Goal: Information Seeking & Learning: Find specific page/section

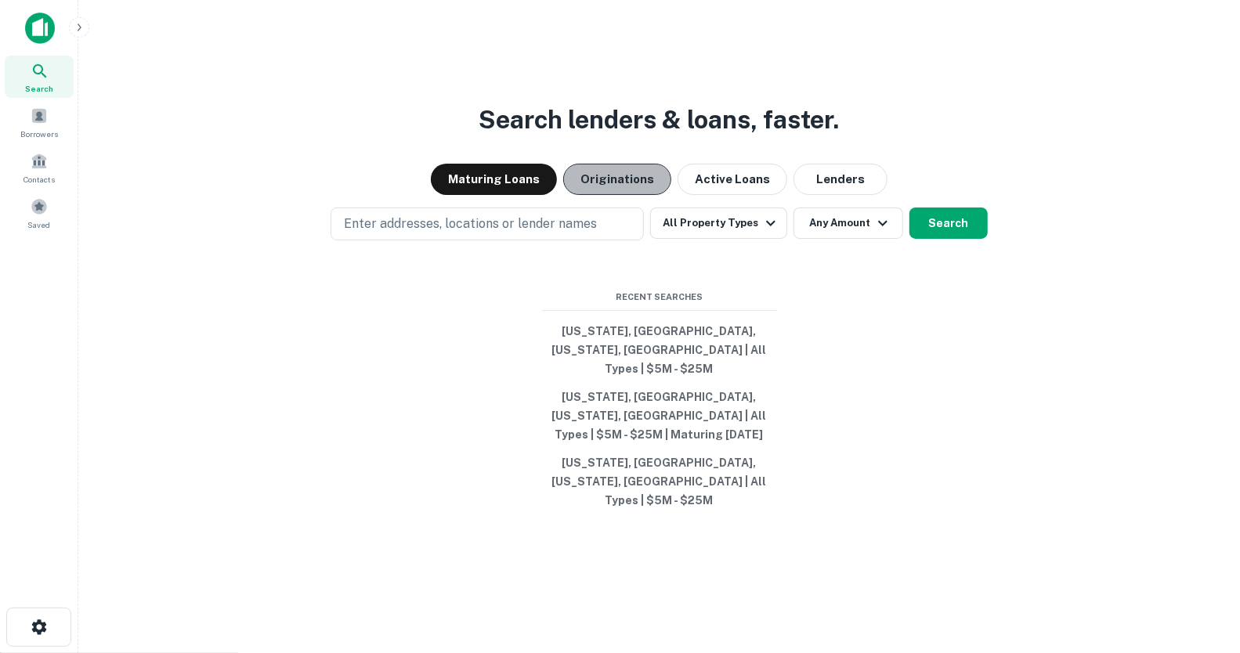
click at [623, 195] on button "Originations" at bounding box center [617, 179] width 108 height 31
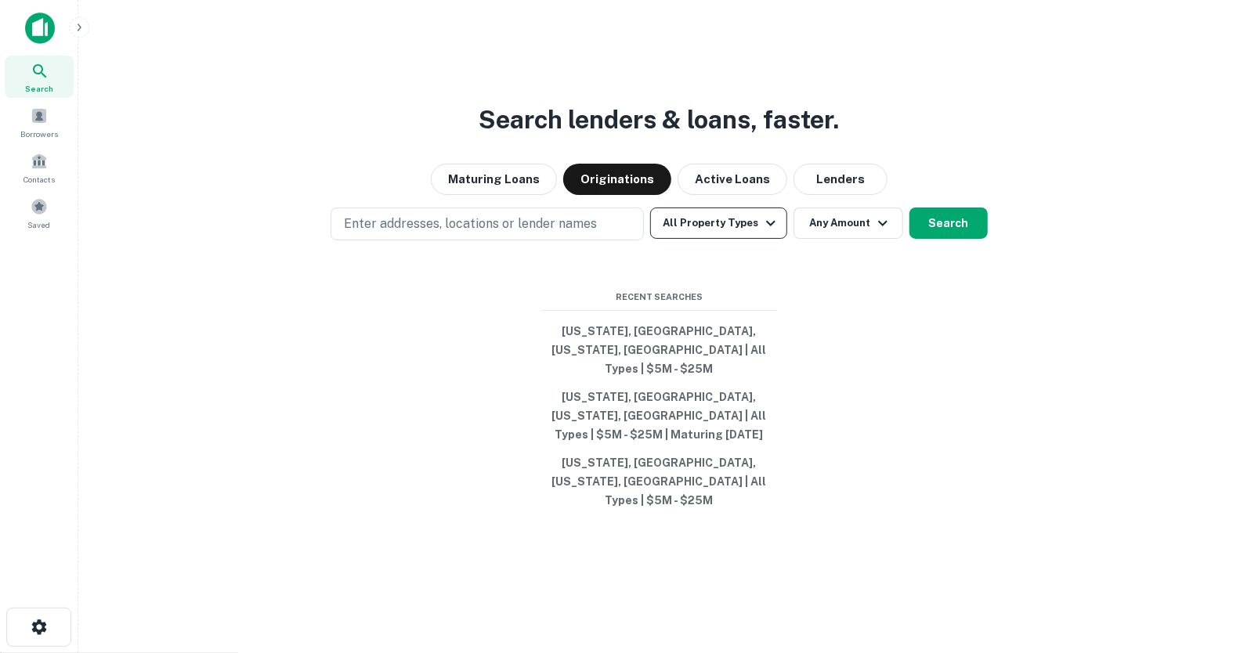
click at [679, 239] on button "All Property Types" at bounding box center [718, 223] width 136 height 31
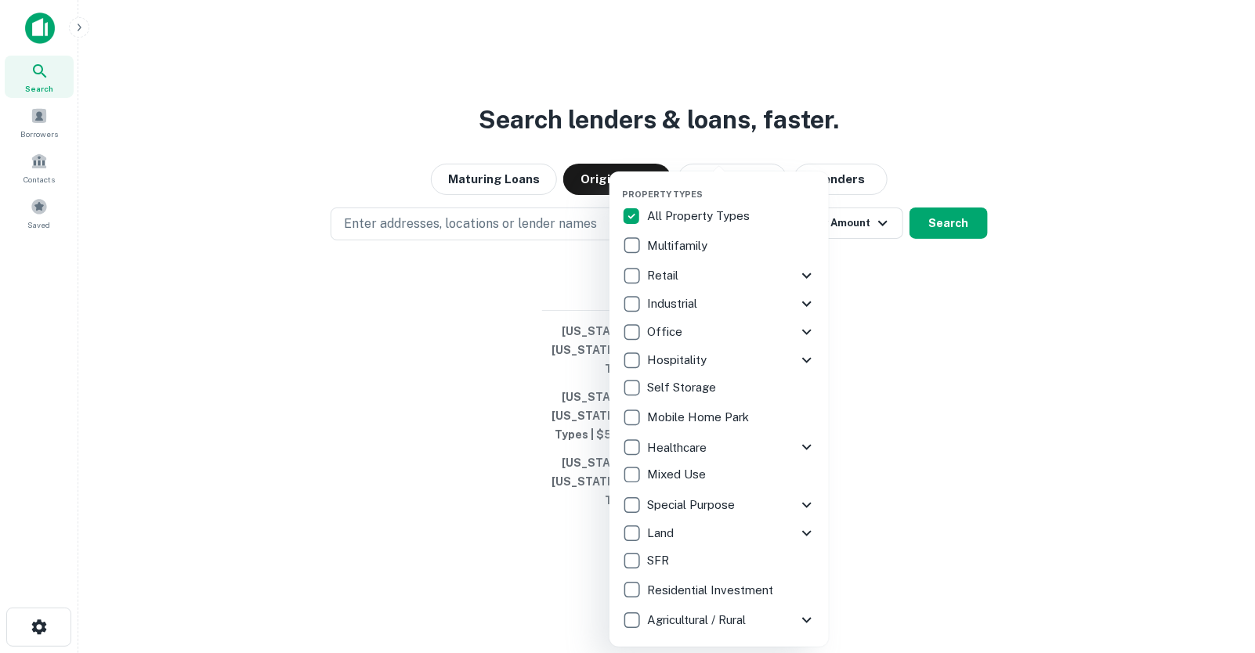
click at [670, 359] on p "Hospitality" at bounding box center [678, 360] width 63 height 19
click at [869, 339] on div at bounding box center [627, 326] width 1255 height 653
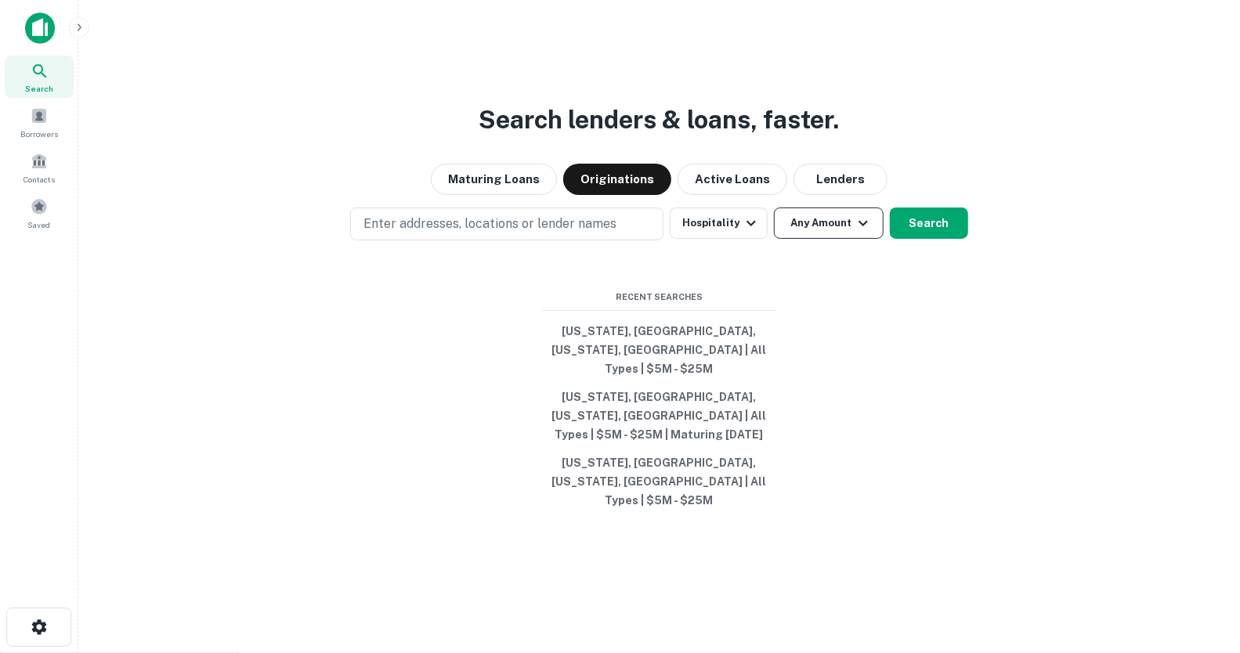
click at [831, 239] on button "Any Amount" at bounding box center [829, 223] width 110 height 31
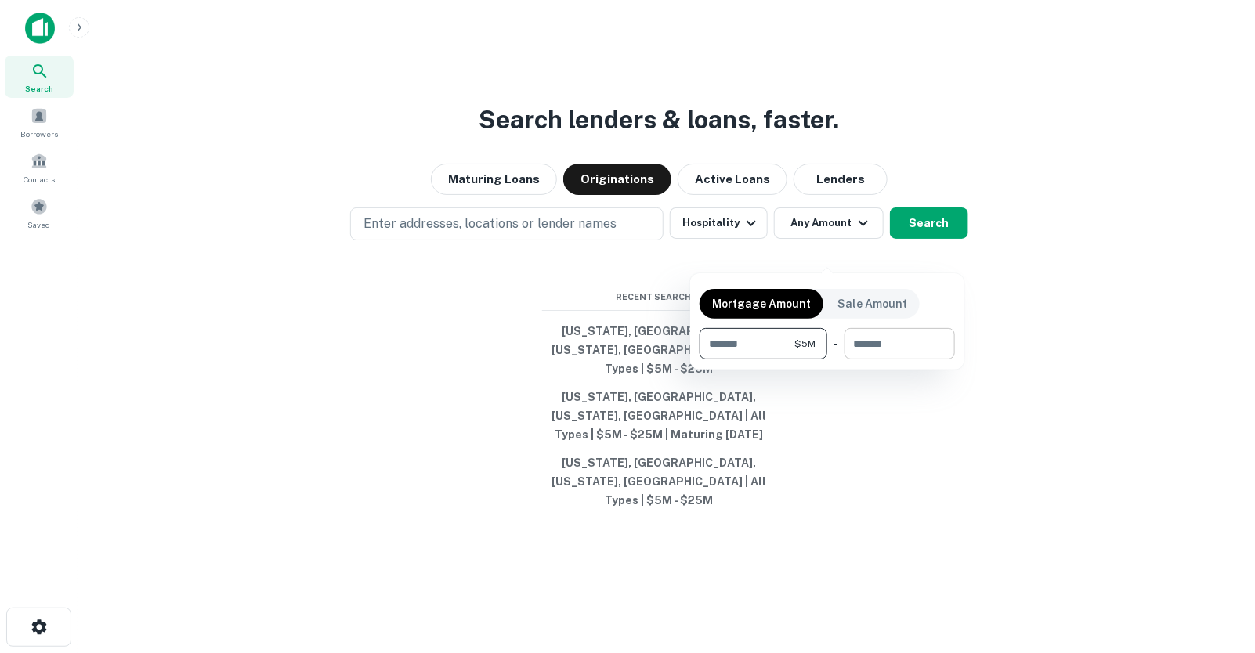
type input "*******"
click at [927, 340] on input "number" at bounding box center [893, 343] width 99 height 31
type input "********"
click at [935, 244] on div at bounding box center [627, 326] width 1255 height 653
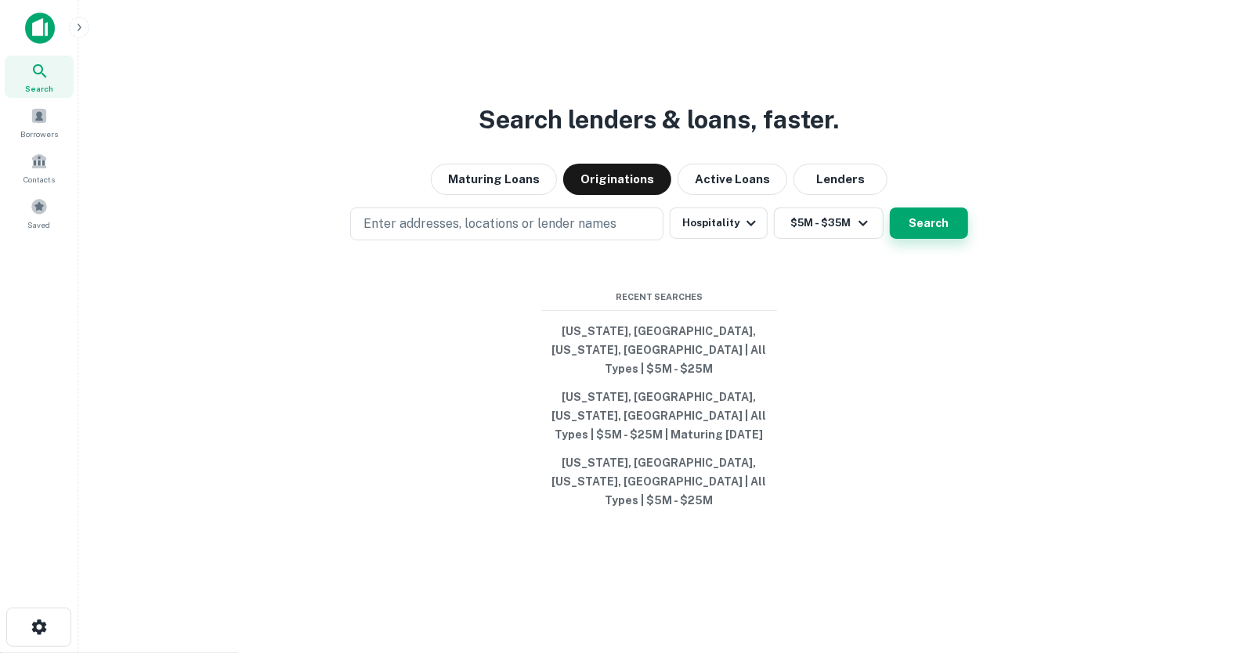
click at [931, 239] on button "Search" at bounding box center [929, 223] width 78 height 31
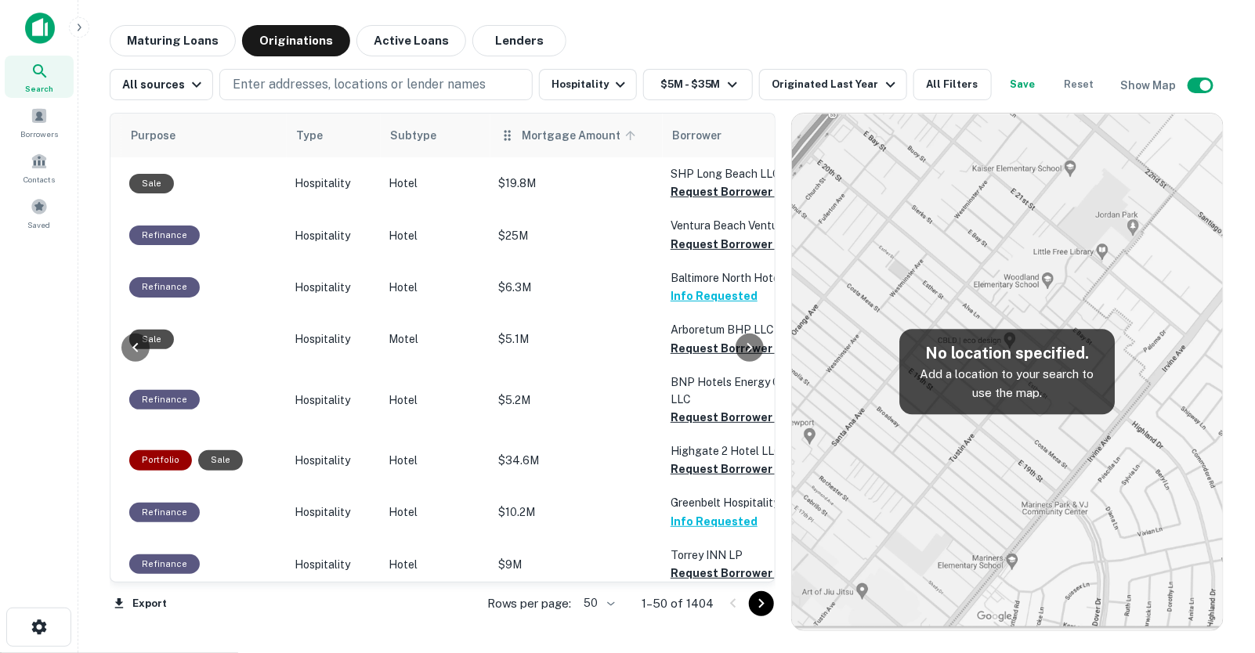
scroll to position [0, 503]
click at [599, 69] on button "Hospitality" at bounding box center [588, 84] width 98 height 31
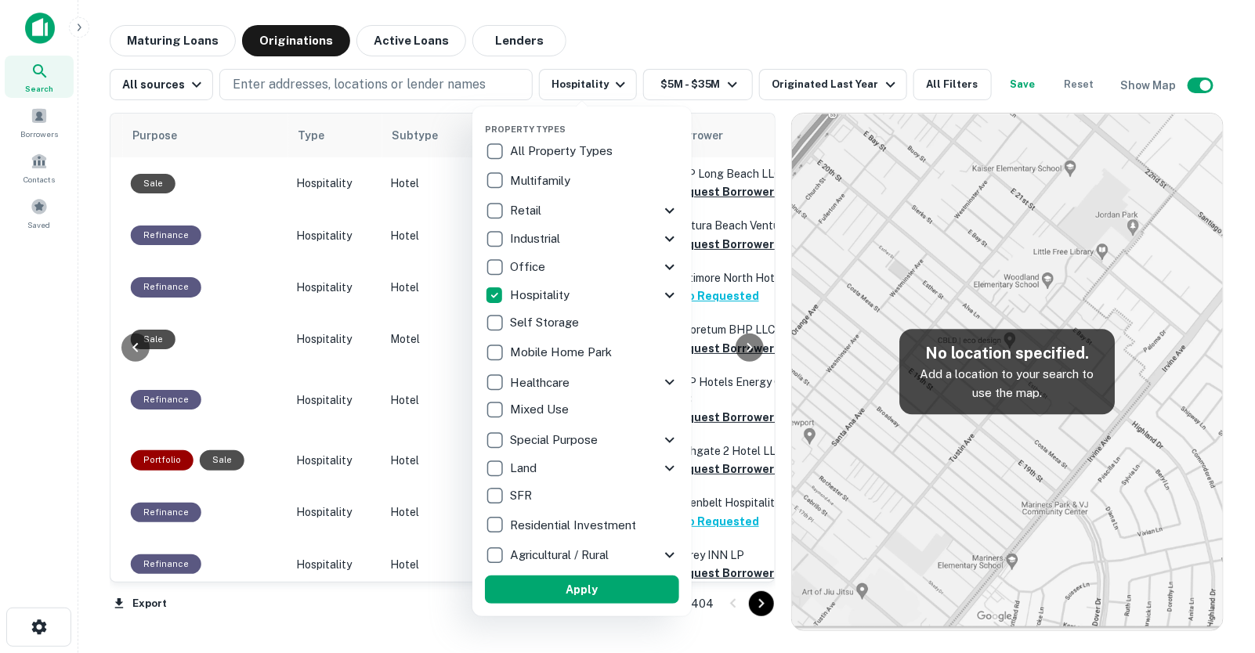
click at [573, 142] on p "All Property Types" at bounding box center [563, 151] width 106 height 19
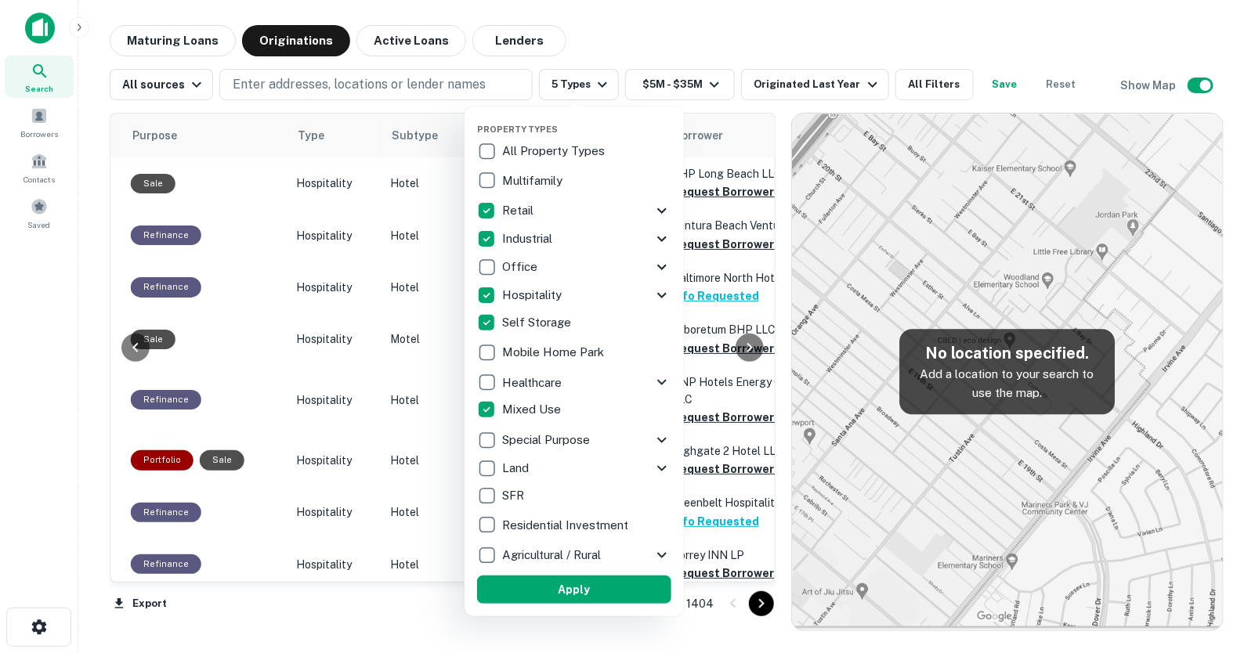
click at [558, 589] on button "Apply" at bounding box center [574, 590] width 194 height 28
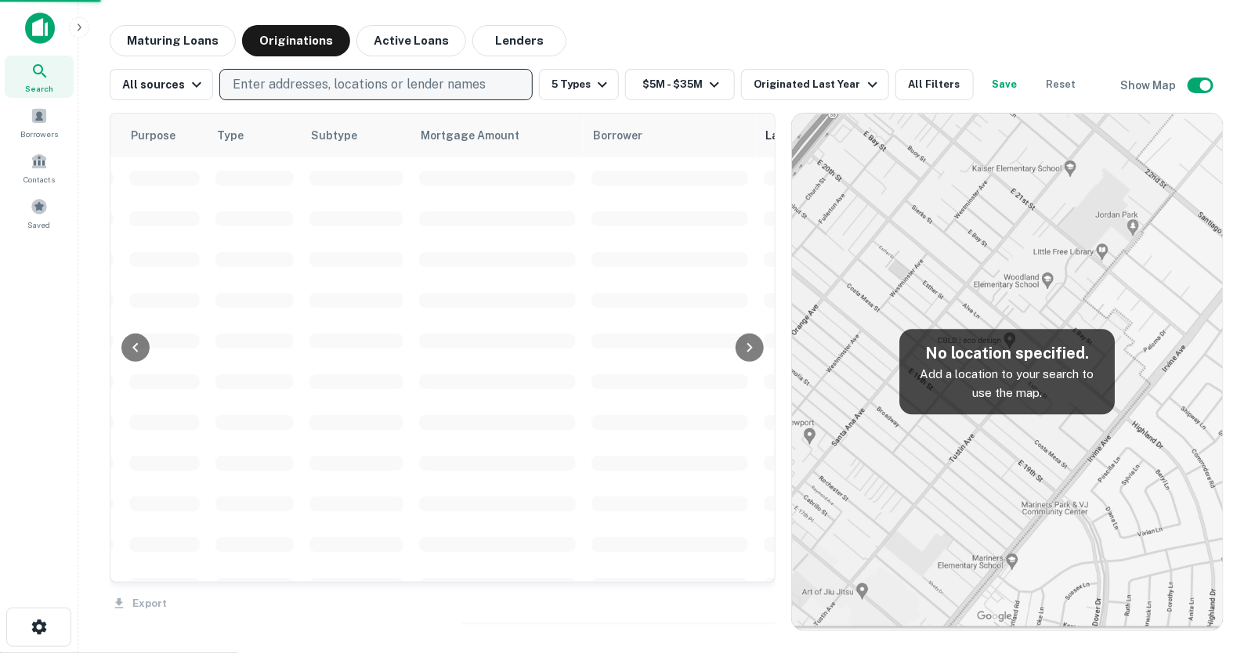
click at [299, 77] on p "Enter addresses, locations or lender names" at bounding box center [359, 84] width 253 height 19
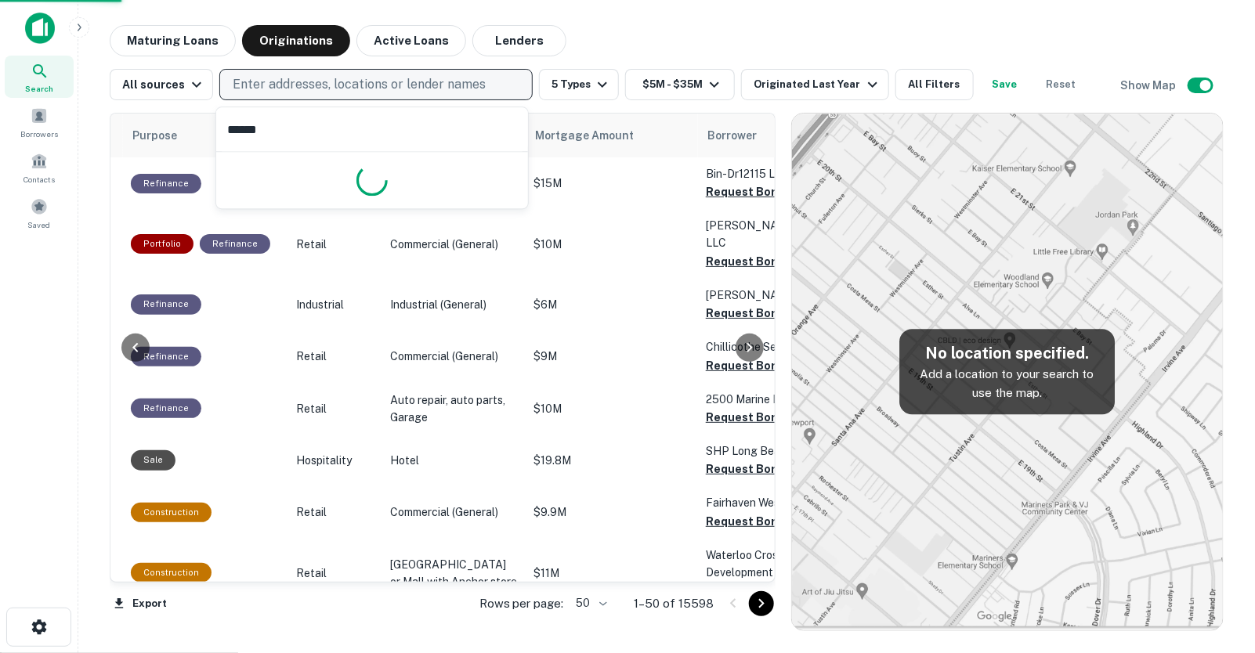
type input "*******"
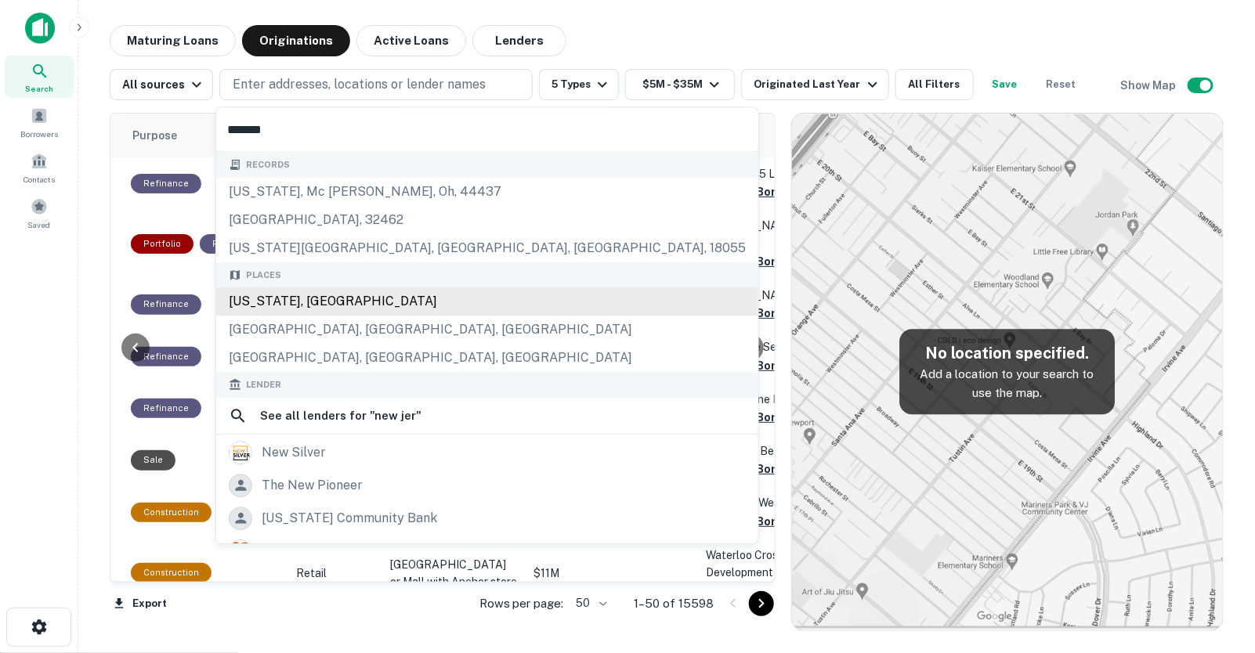
click at [294, 305] on div "[US_STATE], [GEOGRAPHIC_DATA]" at bounding box center [487, 301] width 542 height 28
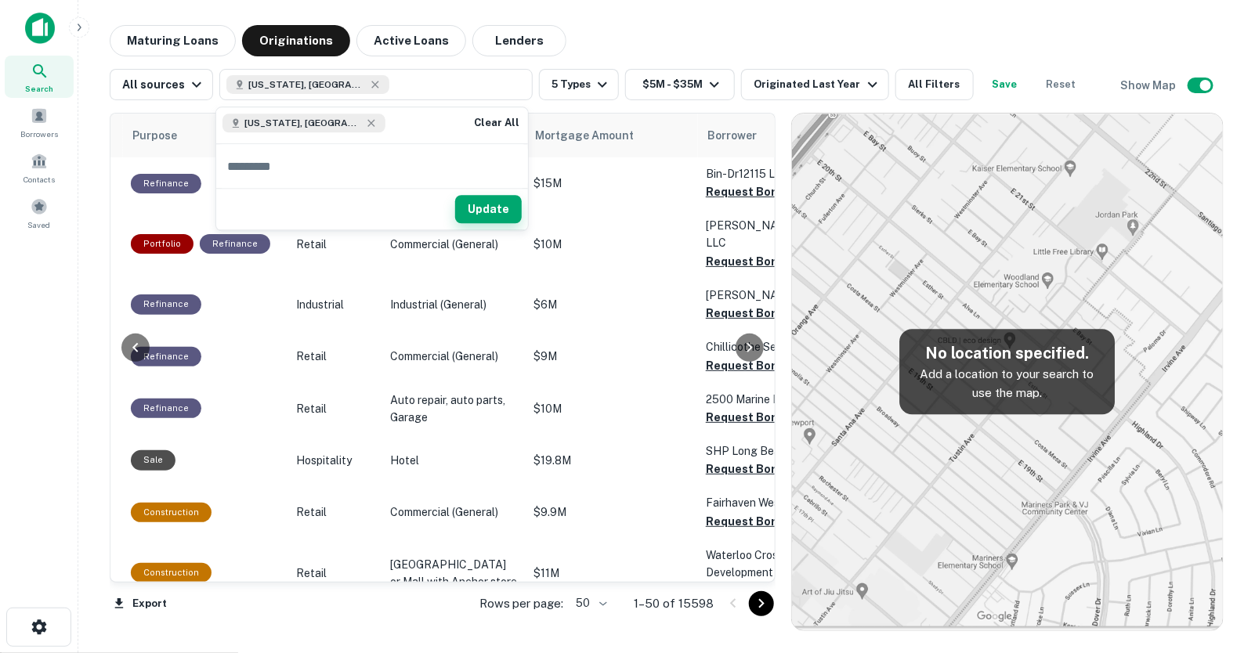
click at [501, 205] on button "Update" at bounding box center [488, 210] width 67 height 28
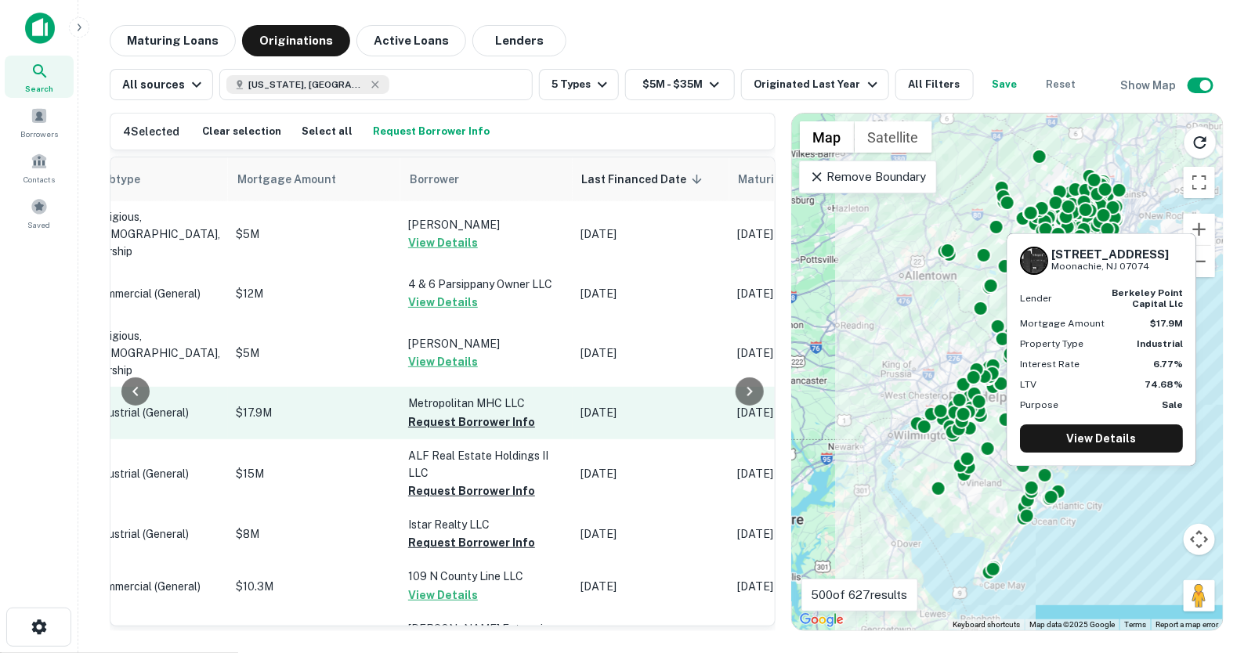
scroll to position [0, 801]
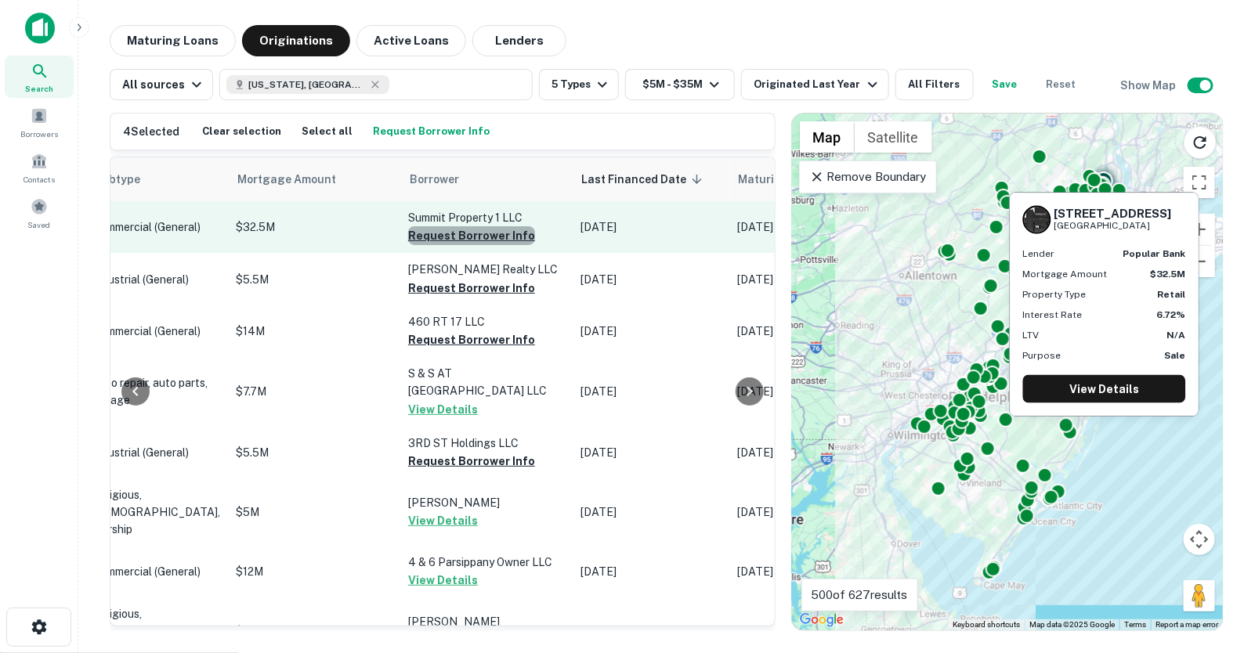
click at [445, 233] on button "Request Borrower Info" at bounding box center [471, 235] width 127 height 19
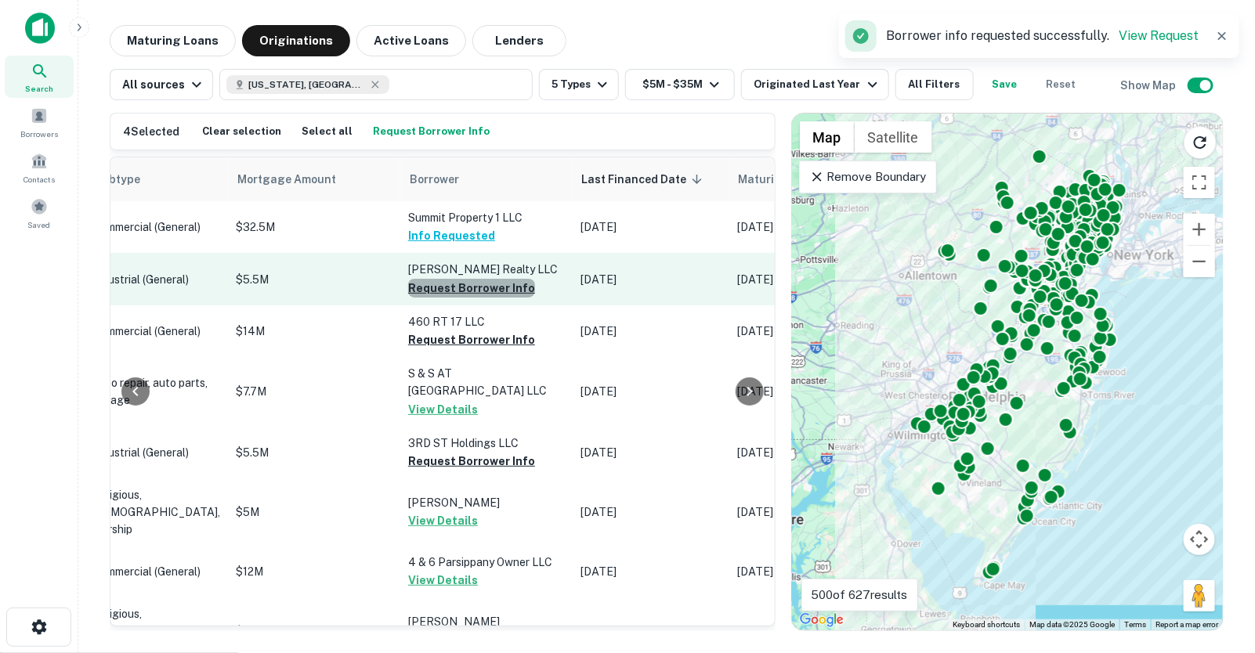
click at [432, 286] on button "Request Borrower Info" at bounding box center [471, 288] width 127 height 19
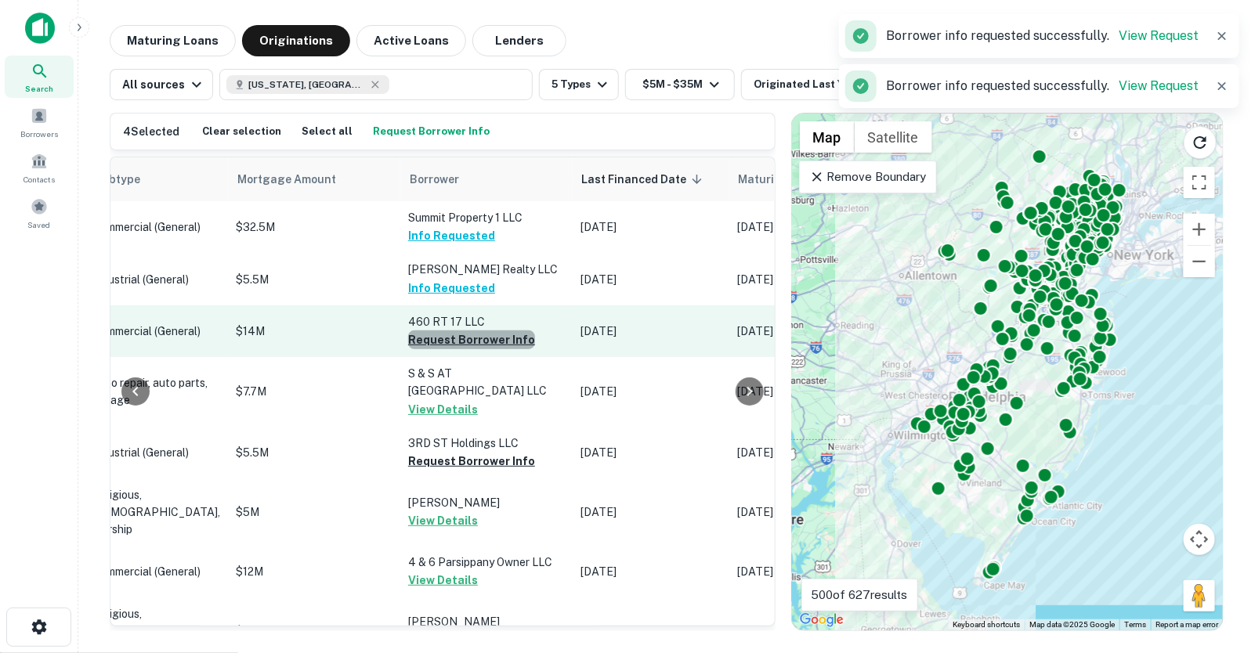
click at [431, 342] on button "Request Borrower Info" at bounding box center [471, 340] width 127 height 19
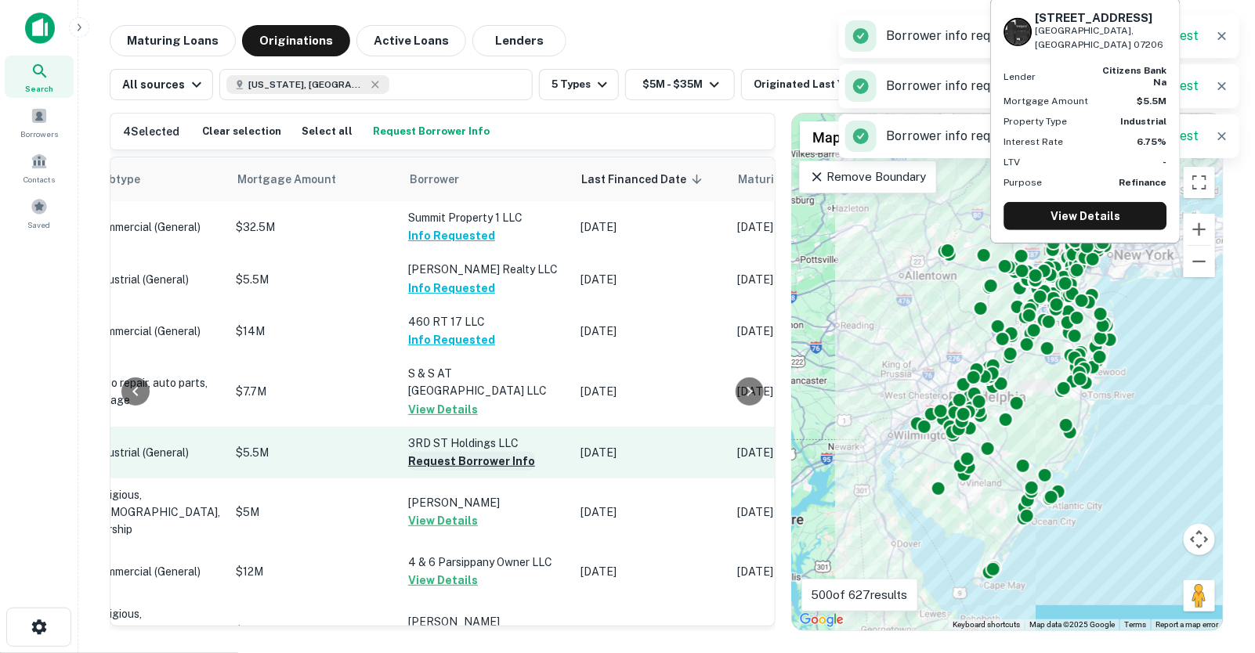
click at [428, 452] on button "Request Borrower Info" at bounding box center [471, 461] width 127 height 19
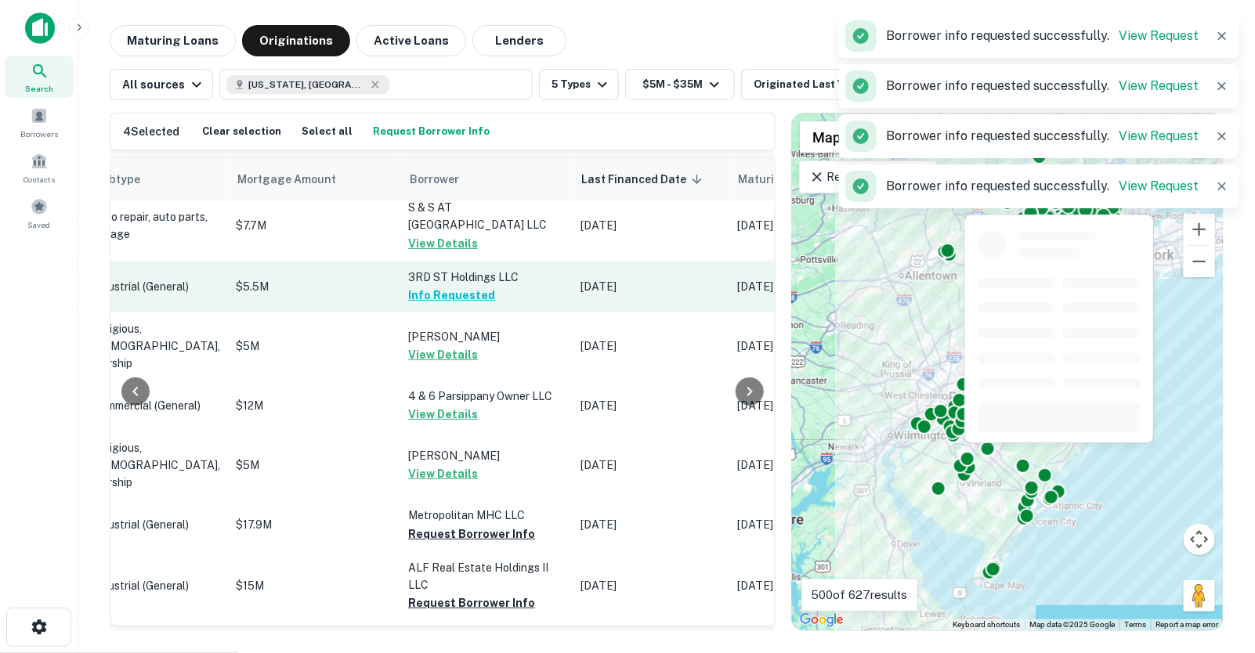
scroll to position [267, 801]
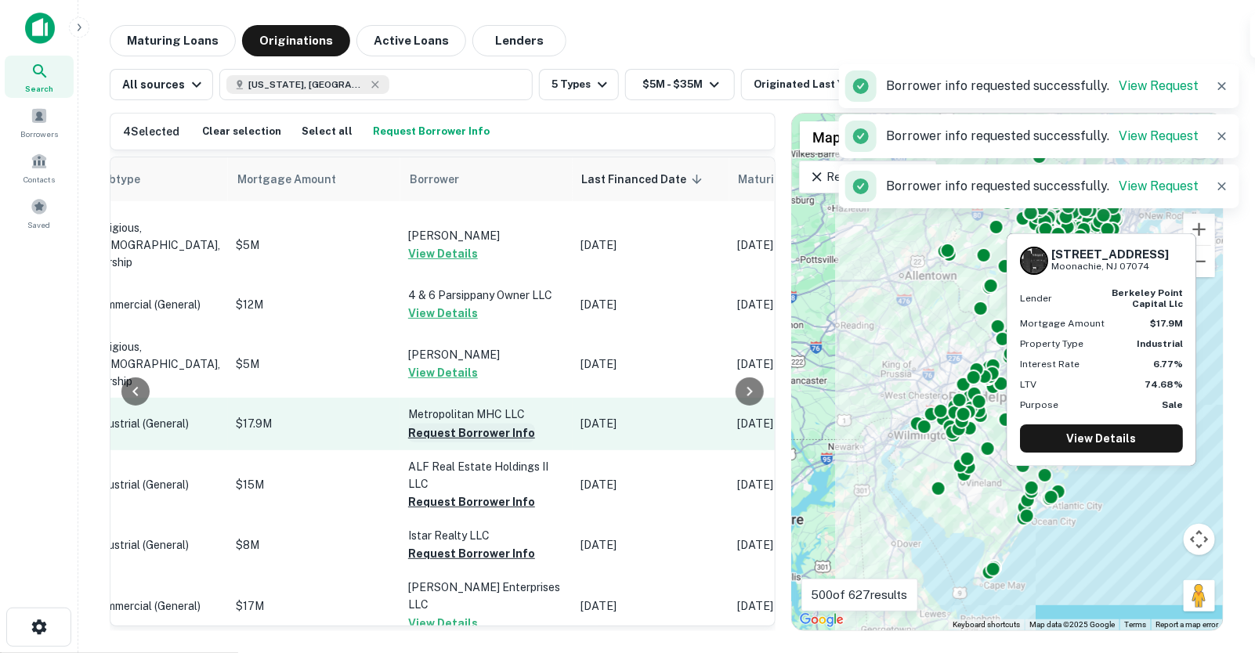
click at [426, 424] on button "Request Borrower Info" at bounding box center [471, 433] width 127 height 19
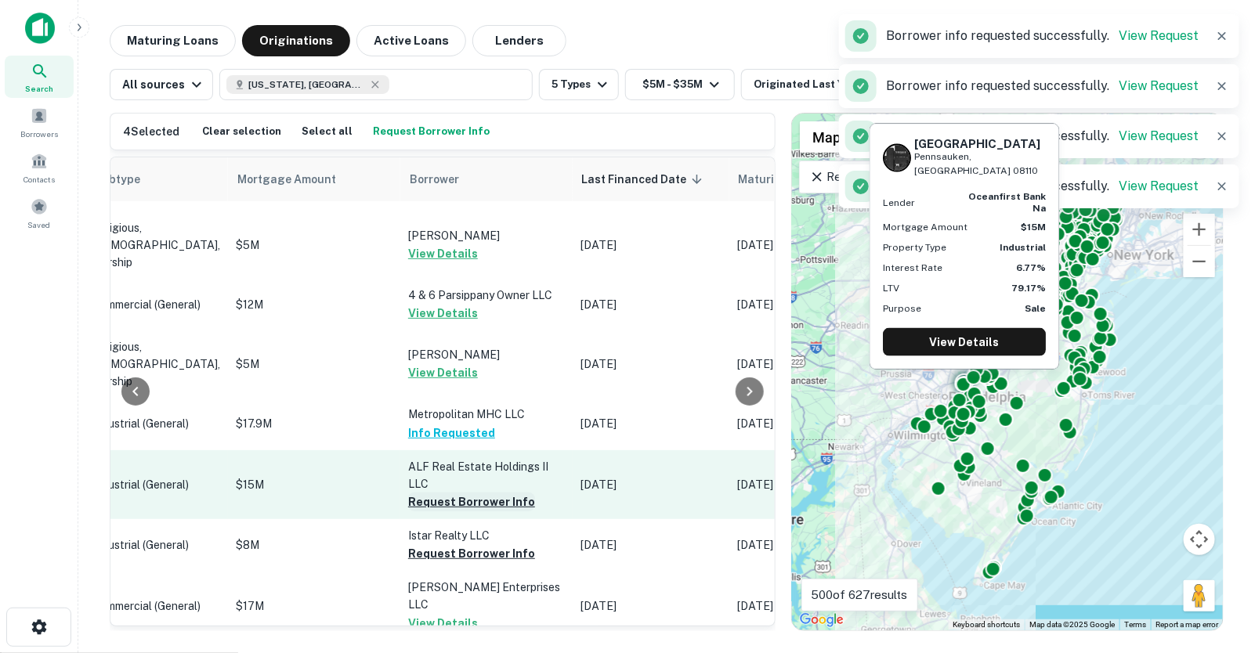
click at [428, 493] on button "Request Borrower Info" at bounding box center [471, 502] width 127 height 19
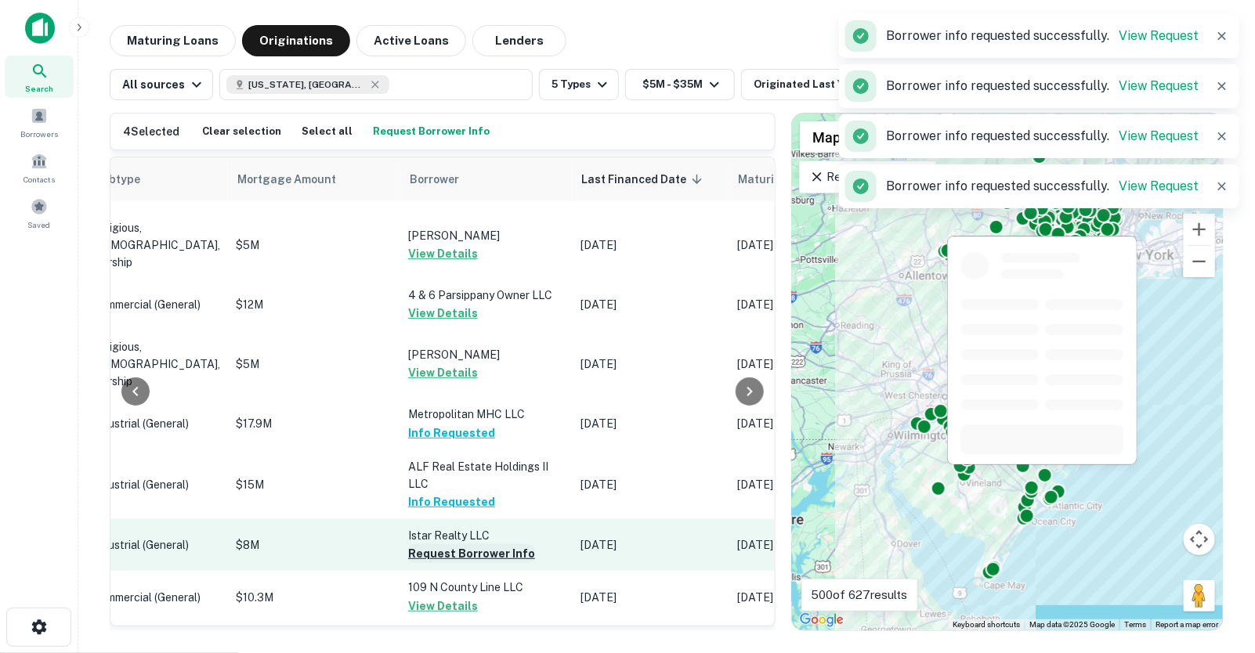
click at [430, 544] on button "Request Borrower Info" at bounding box center [471, 553] width 127 height 19
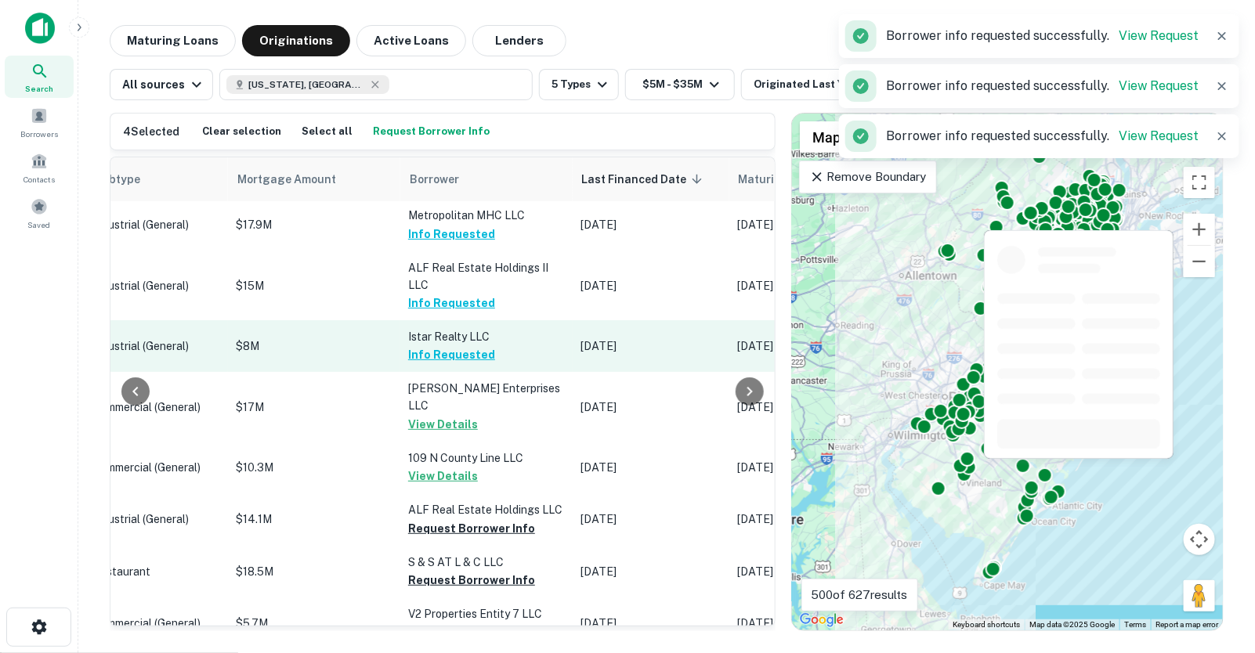
scroll to position [465, 801]
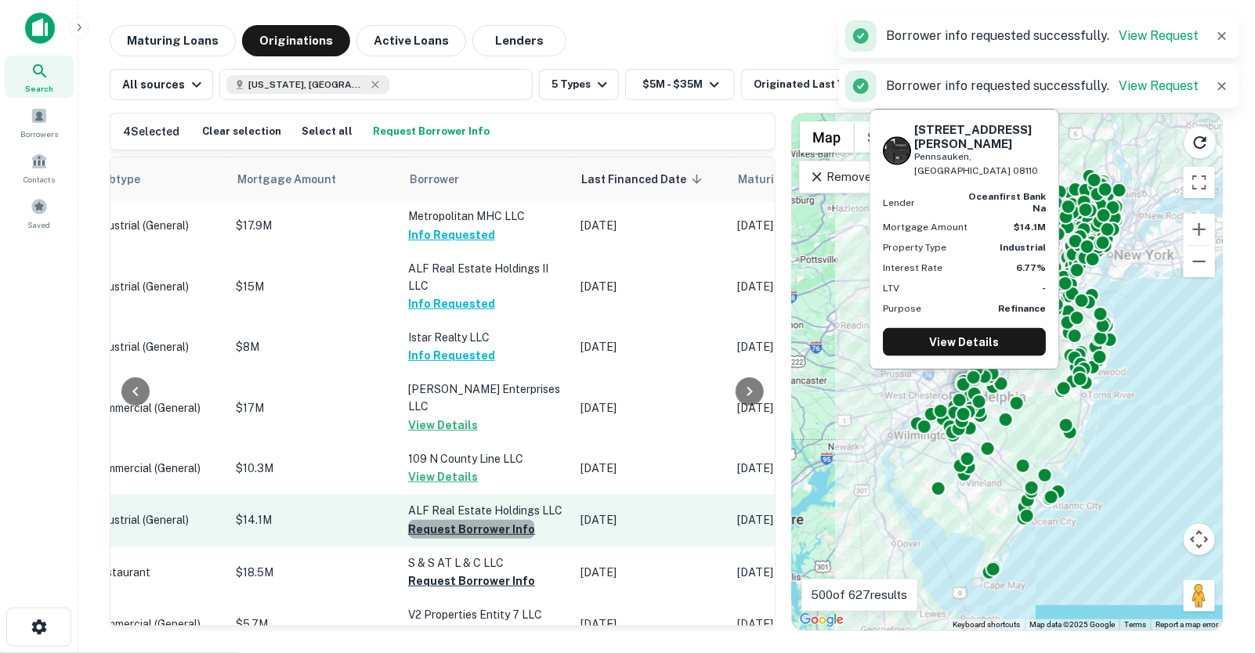
click at [428, 520] on button "Request Borrower Info" at bounding box center [471, 529] width 127 height 19
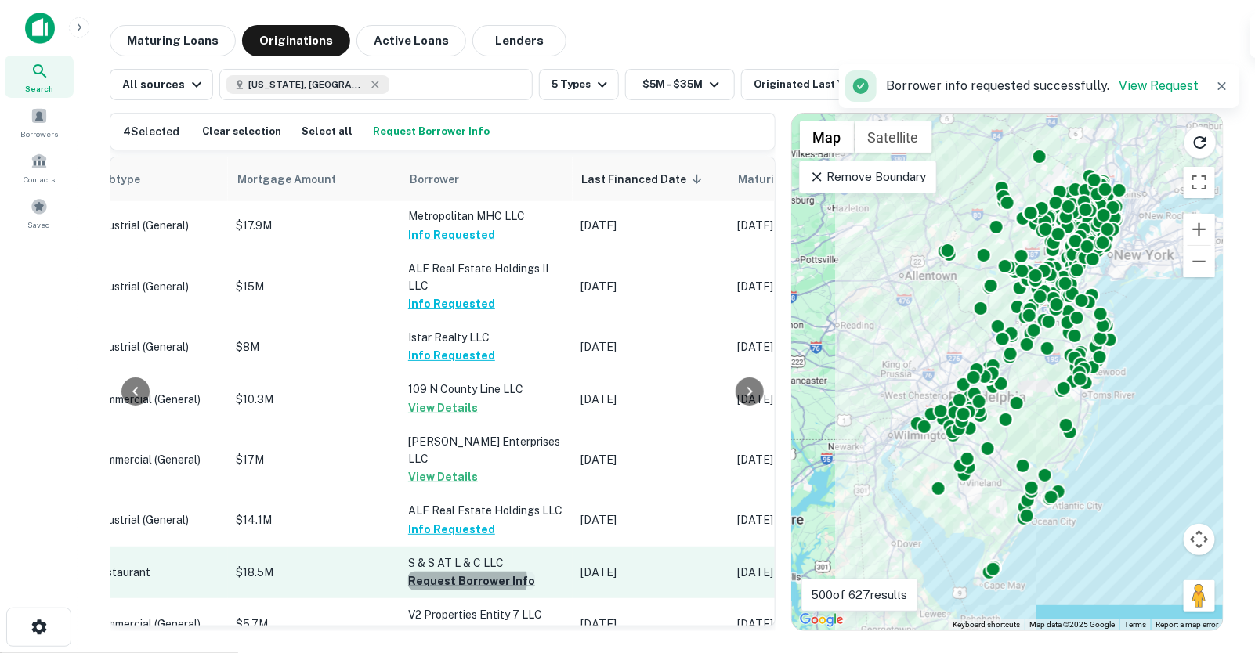
click at [425, 572] on button "Request Borrower Info" at bounding box center [471, 581] width 127 height 19
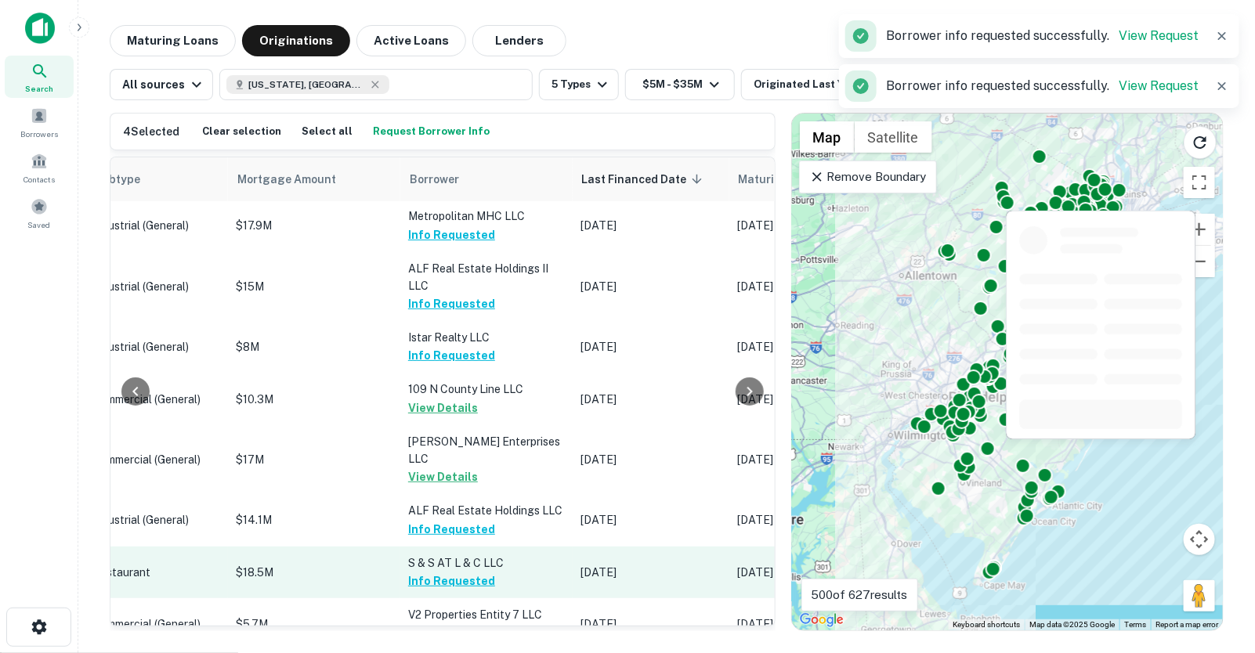
scroll to position [745, 801]
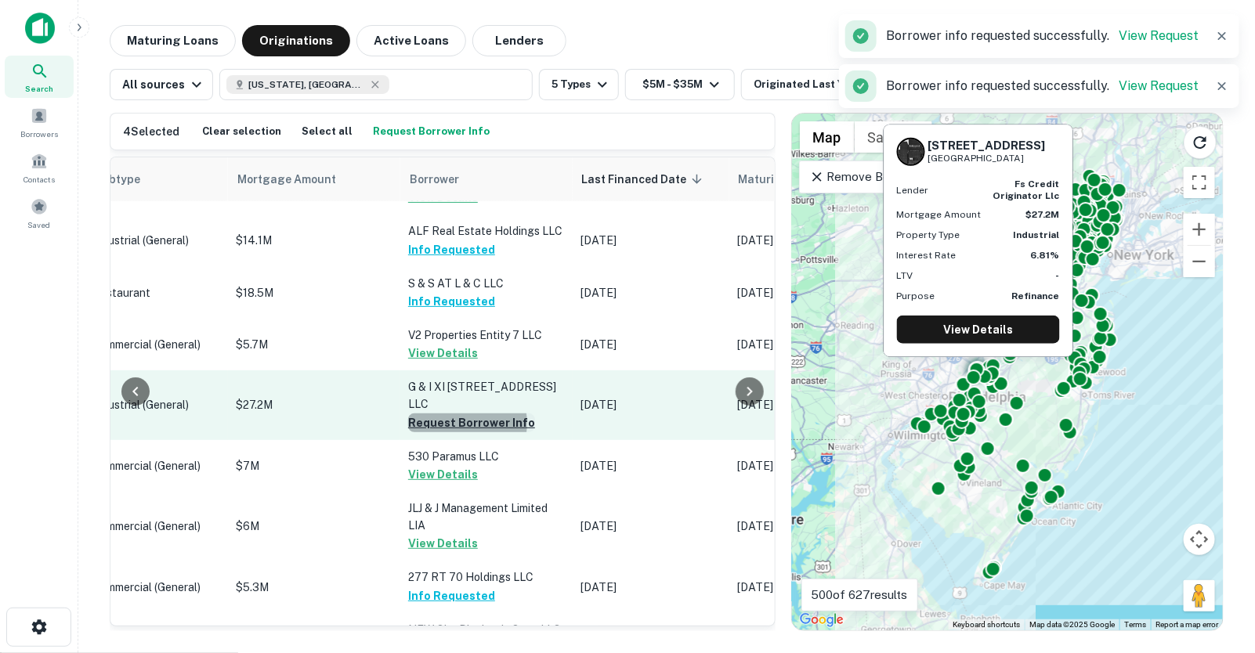
click at [419, 414] on button "Request Borrower Info" at bounding box center [471, 423] width 127 height 19
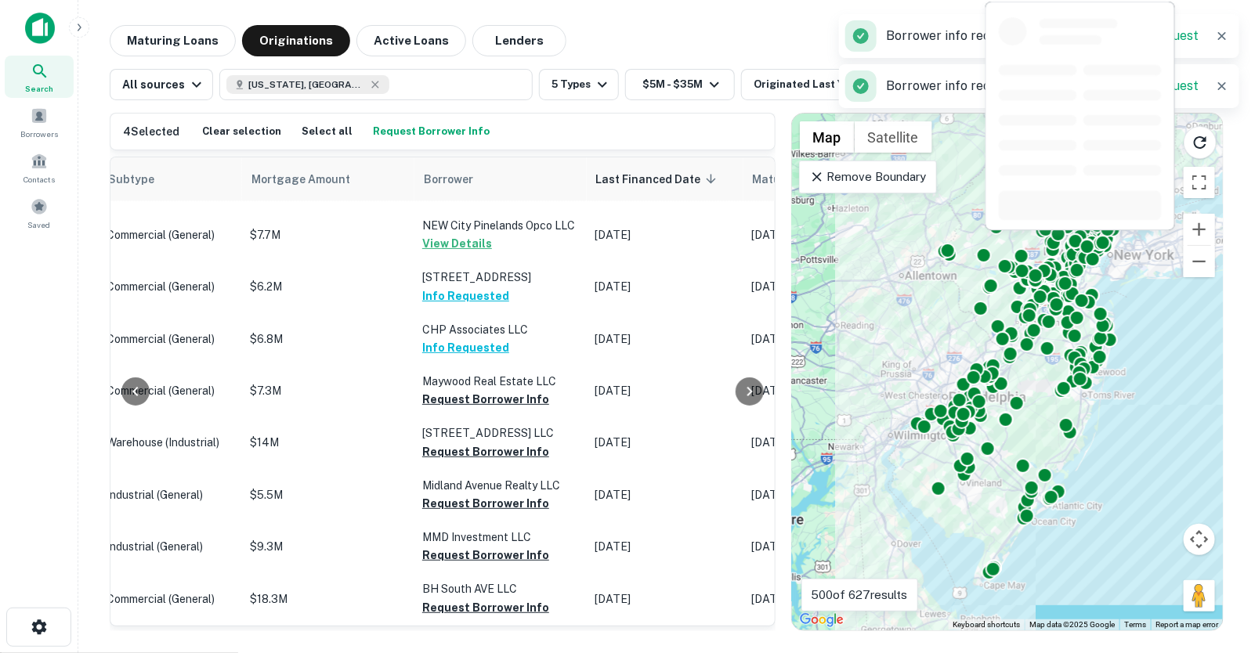
scroll to position [1191, 775]
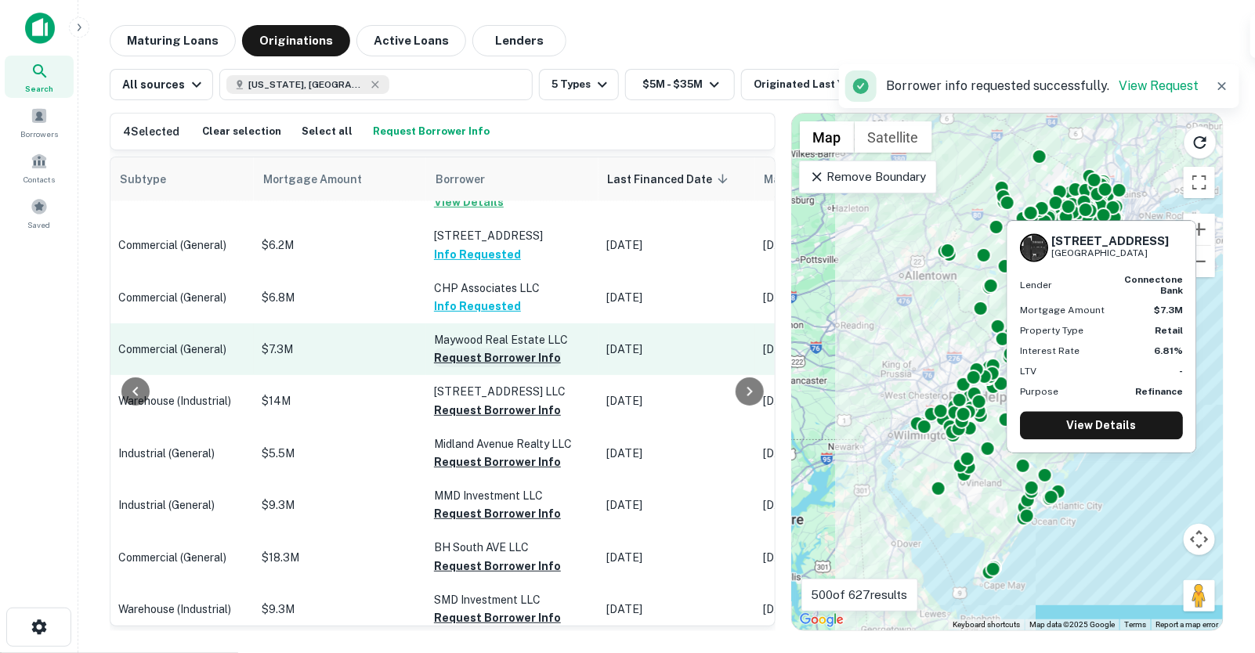
click at [464, 349] on button "Request Borrower Info" at bounding box center [497, 358] width 127 height 19
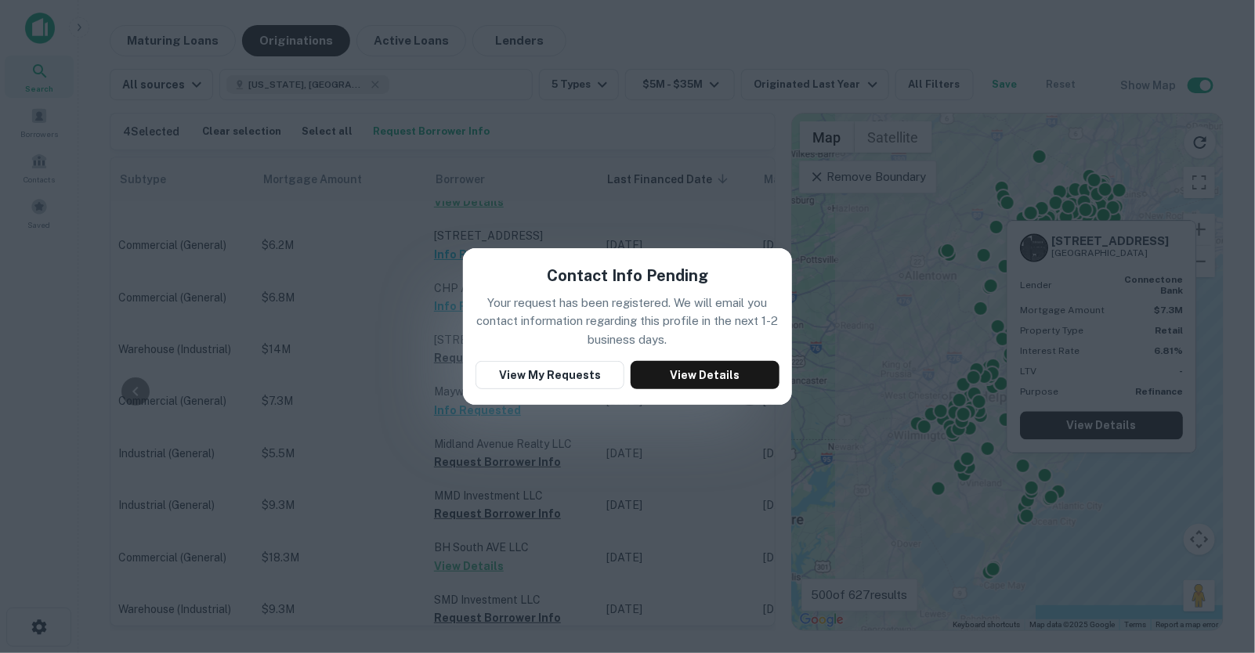
click at [641, 511] on div "Contact Info Pending Your request has been registered. We will email you contac…" at bounding box center [627, 326] width 1255 height 653
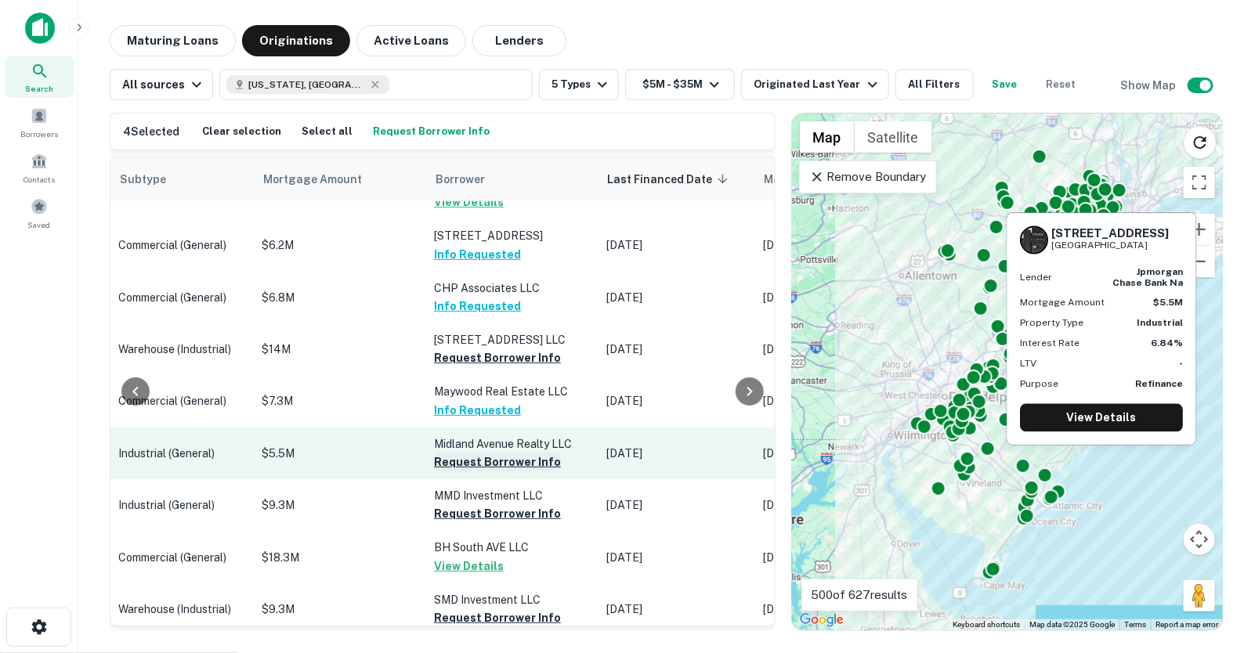
click at [451, 453] on button "Request Borrower Info" at bounding box center [497, 462] width 127 height 19
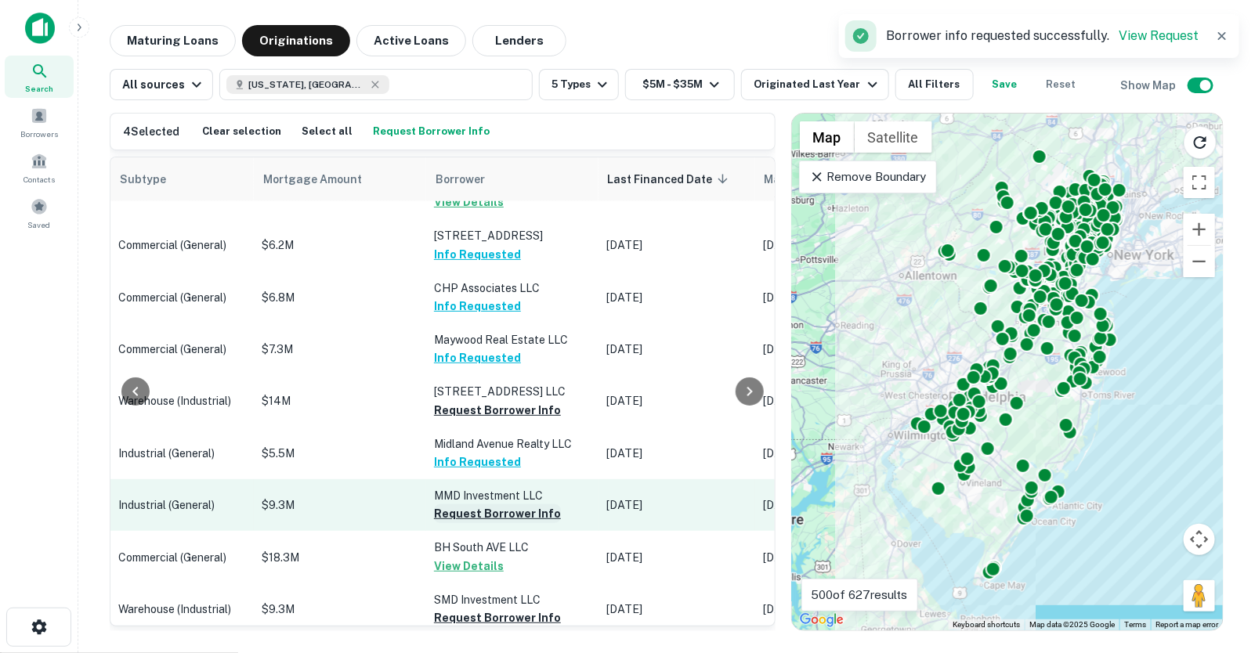
click at [446, 504] on button "Request Borrower Info" at bounding box center [497, 513] width 127 height 19
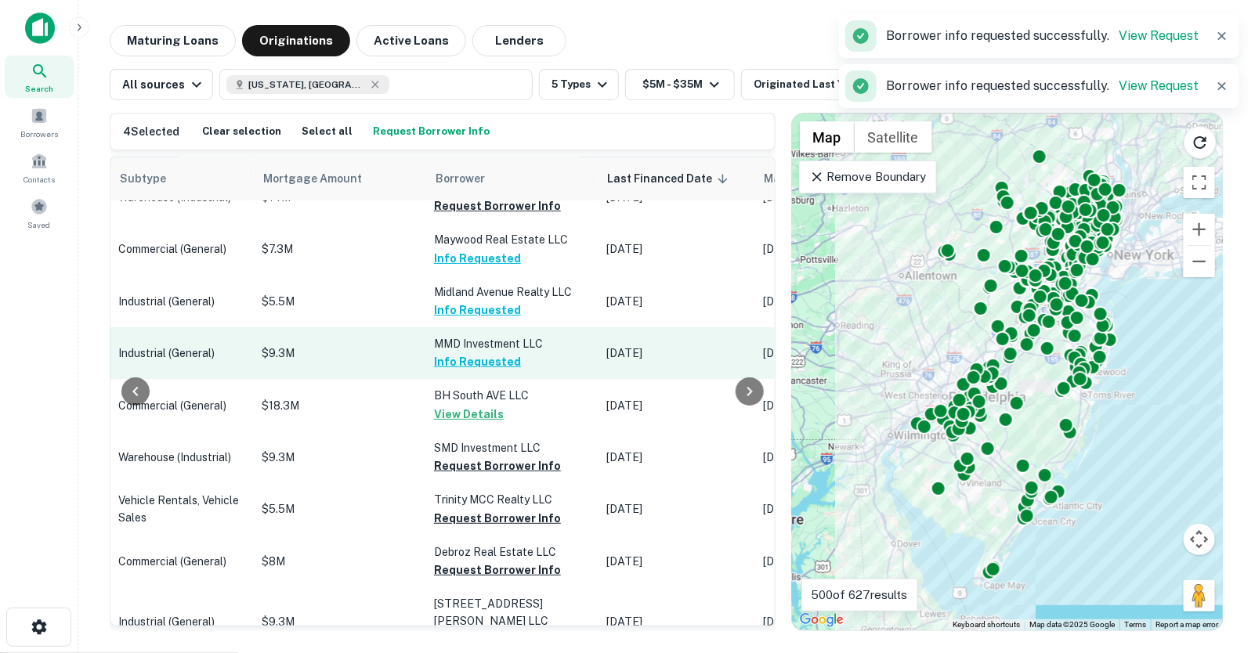
scroll to position [1345, 775]
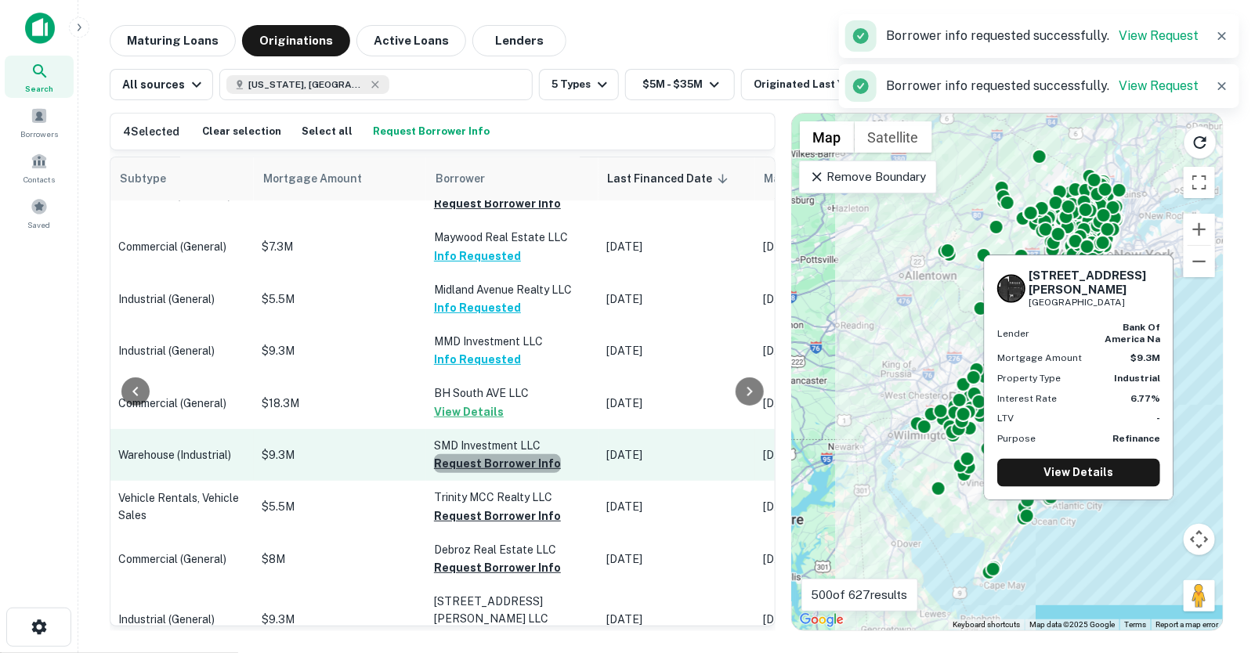
click at [458, 454] on button "Request Borrower Info" at bounding box center [497, 463] width 127 height 19
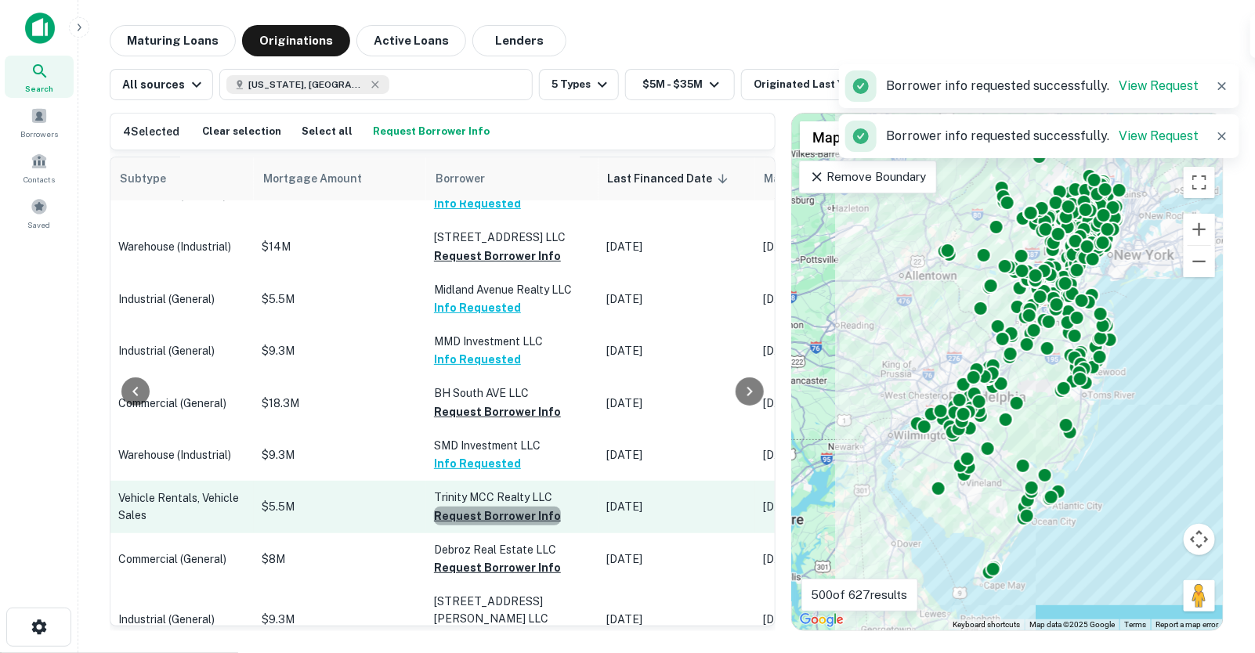
click at [454, 507] on button "Request Borrower Info" at bounding box center [497, 516] width 127 height 19
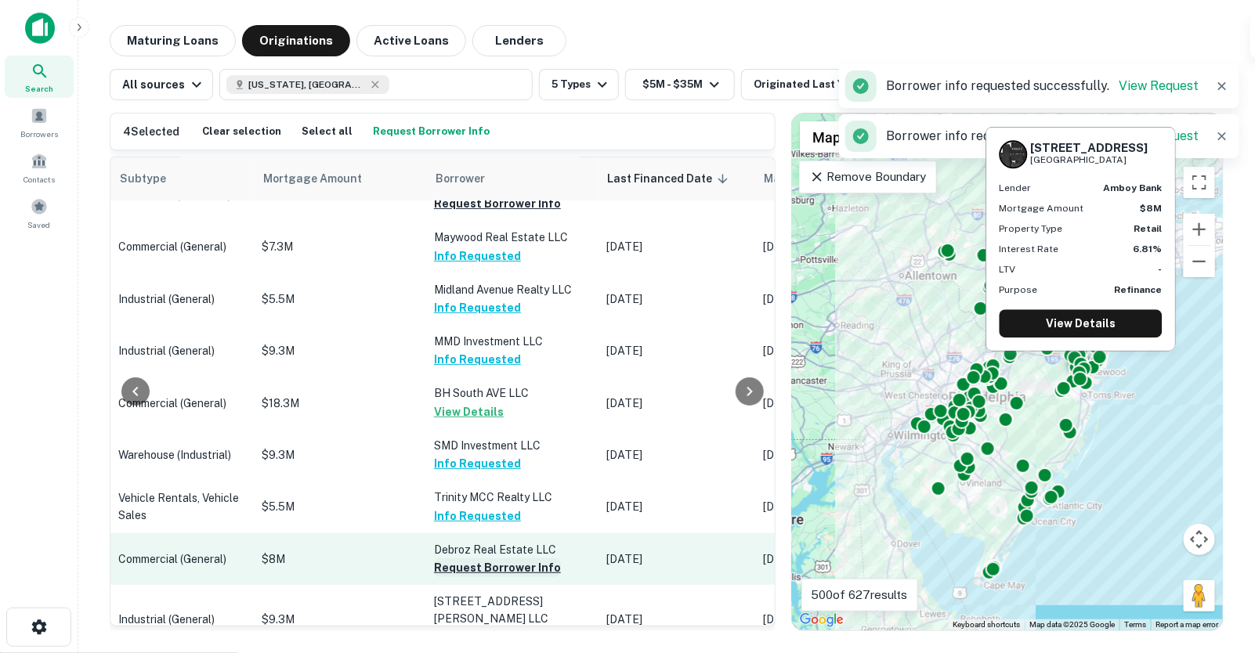
click at [451, 558] on button "Request Borrower Info" at bounding box center [497, 567] width 127 height 19
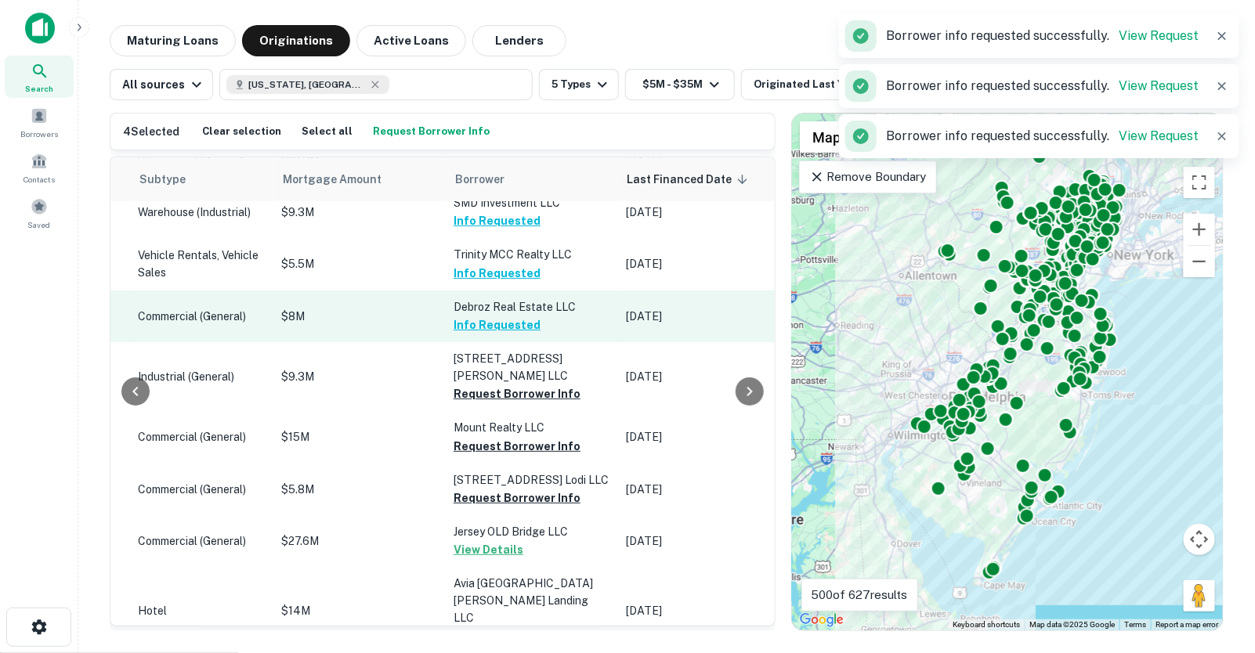
scroll to position [1588, 757]
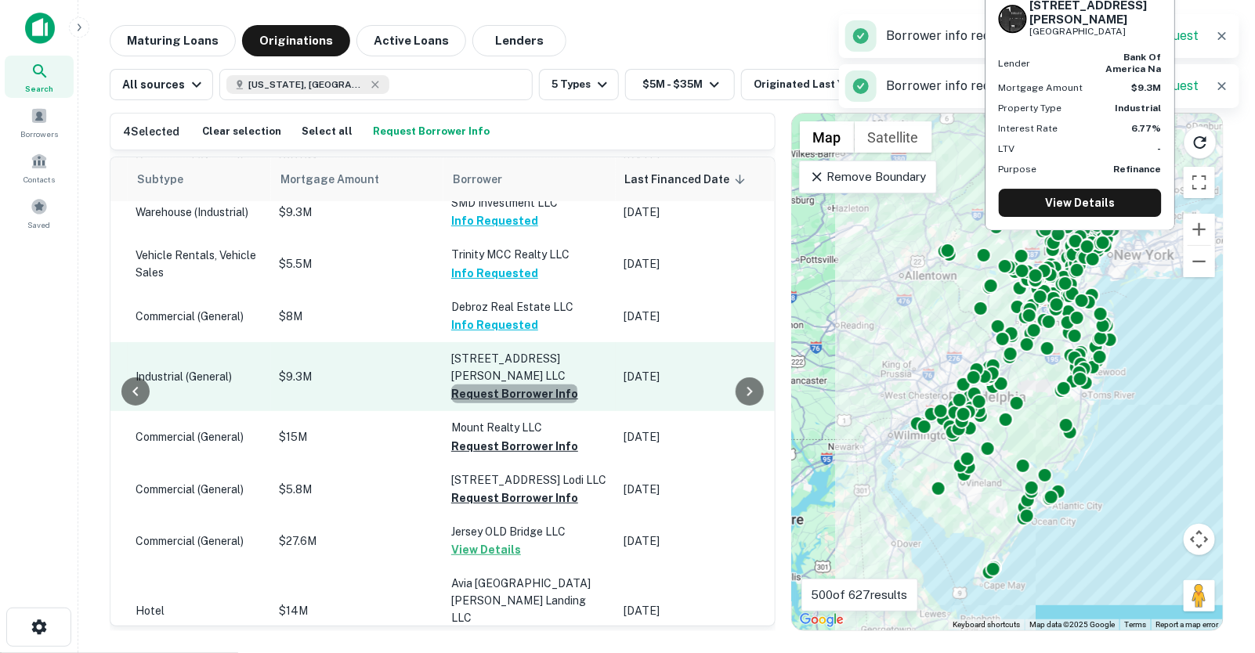
click at [472, 385] on button "Request Borrower Info" at bounding box center [514, 394] width 127 height 19
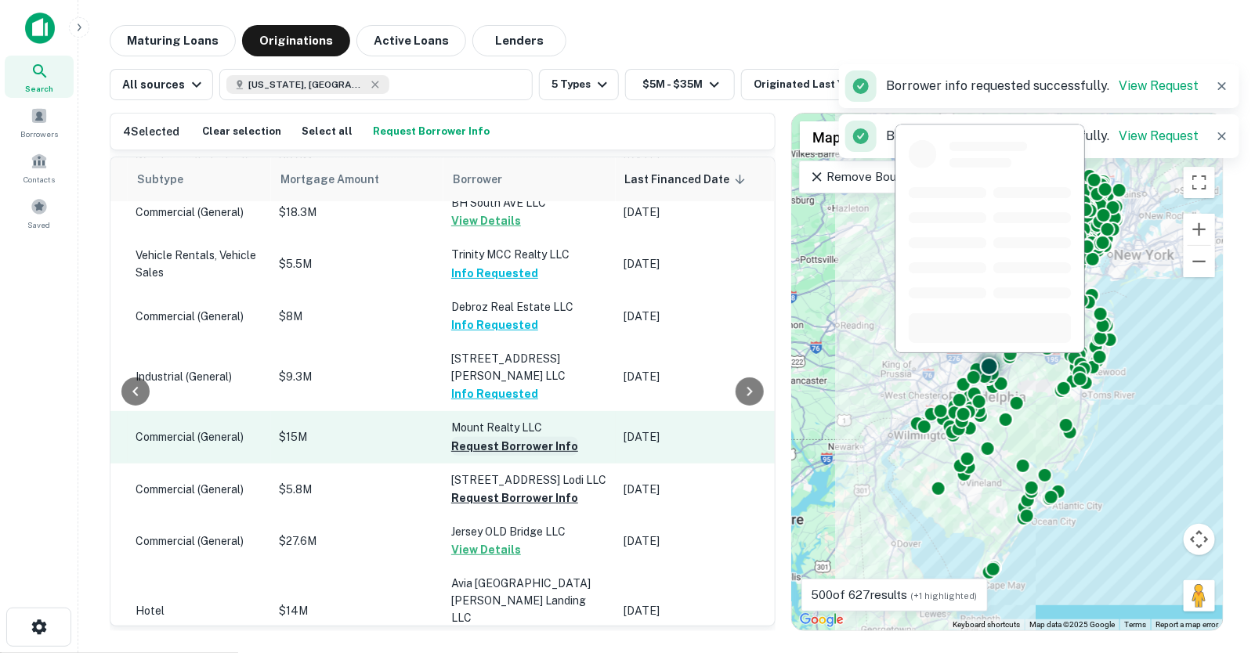
click at [474, 437] on button "Request Borrower Info" at bounding box center [514, 446] width 127 height 19
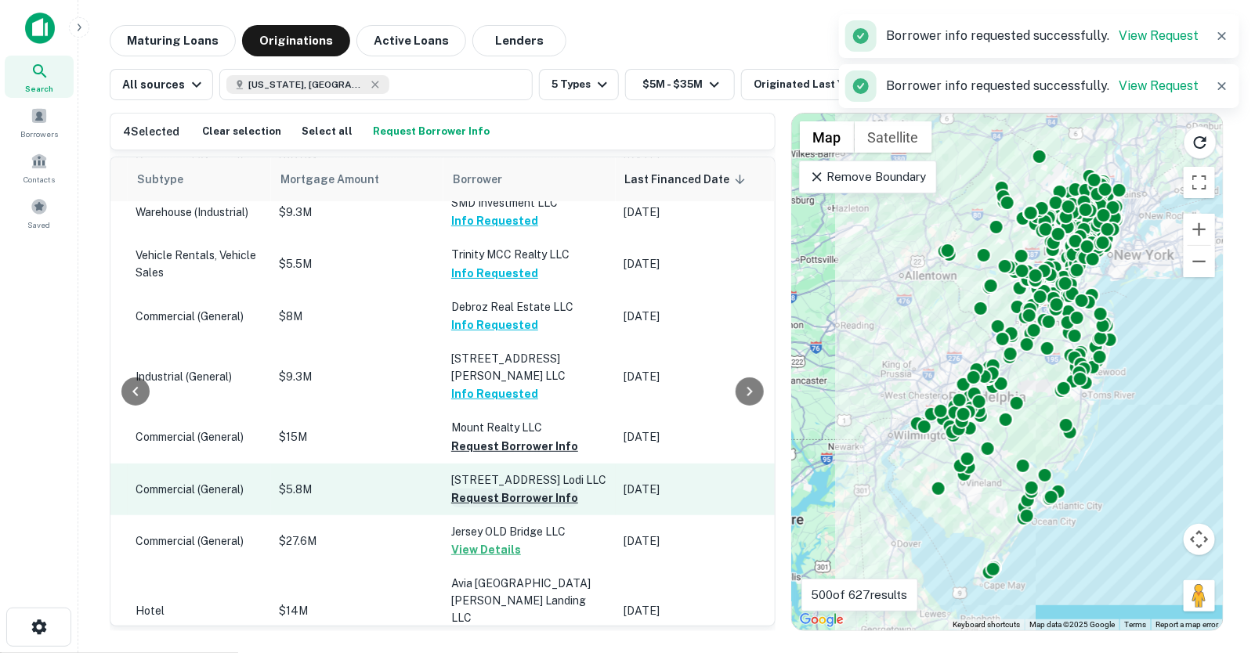
click at [475, 489] on button "Request Borrower Info" at bounding box center [514, 498] width 127 height 19
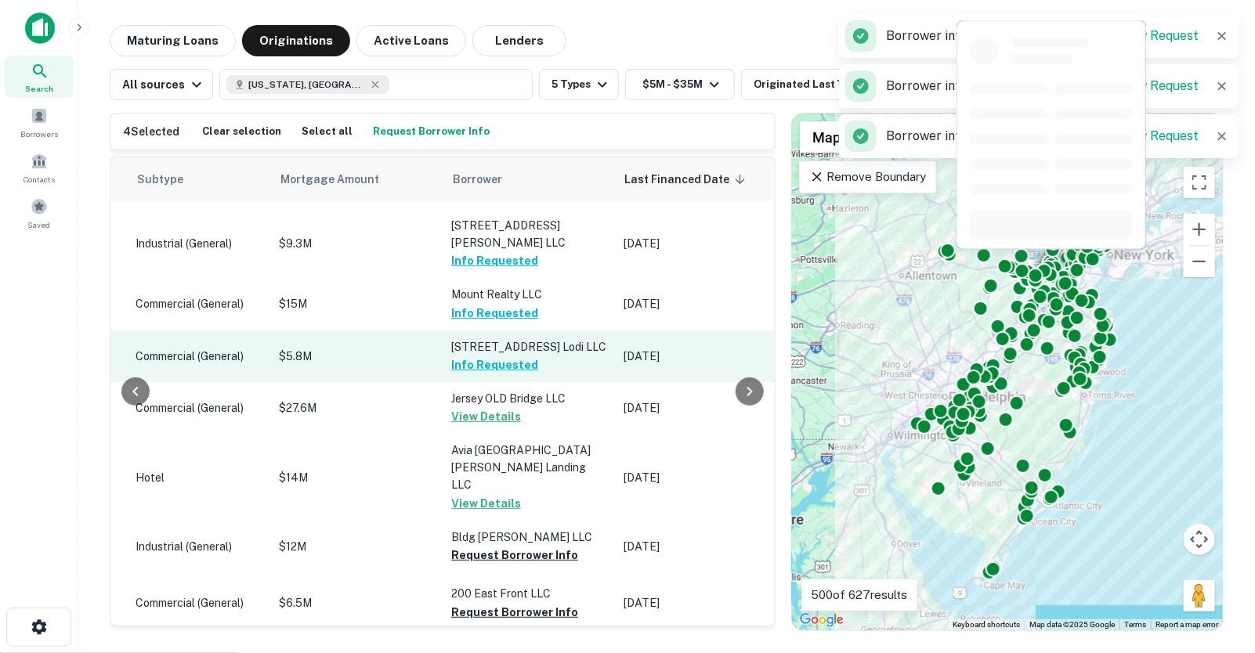
scroll to position [1838, 757]
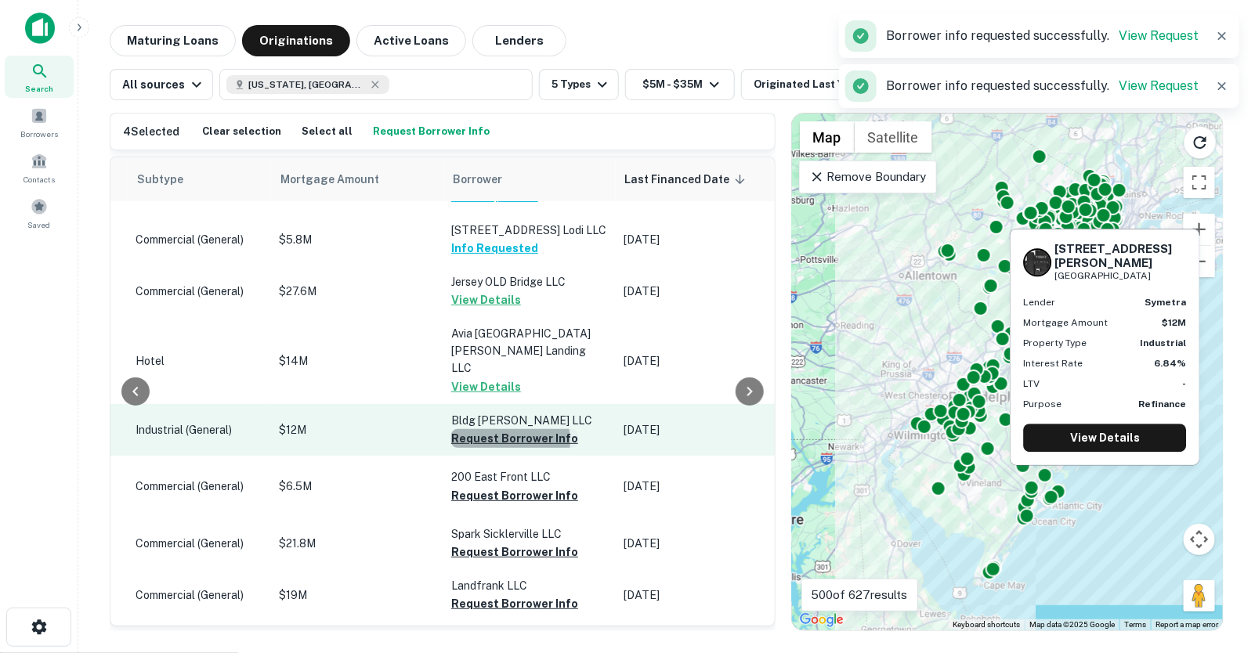
click at [467, 429] on button "Request Borrower Info" at bounding box center [514, 438] width 127 height 19
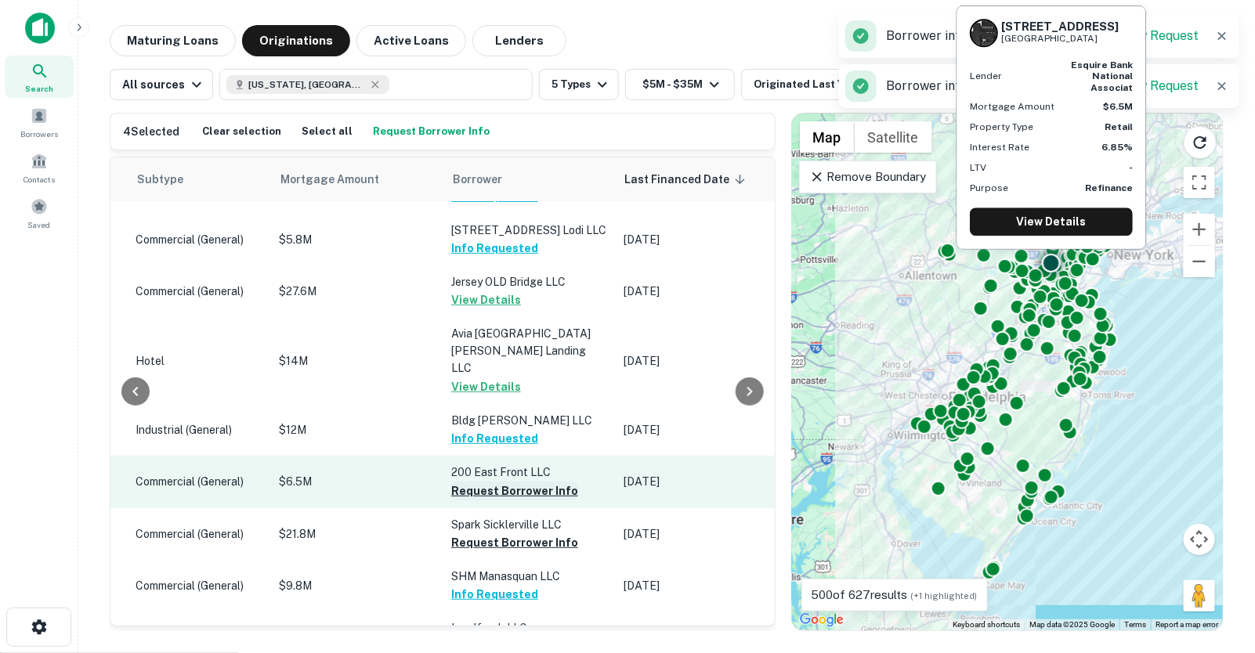
click at [464, 482] on button "Request Borrower Info" at bounding box center [514, 491] width 127 height 19
